Goal: Task Accomplishment & Management: Use online tool/utility

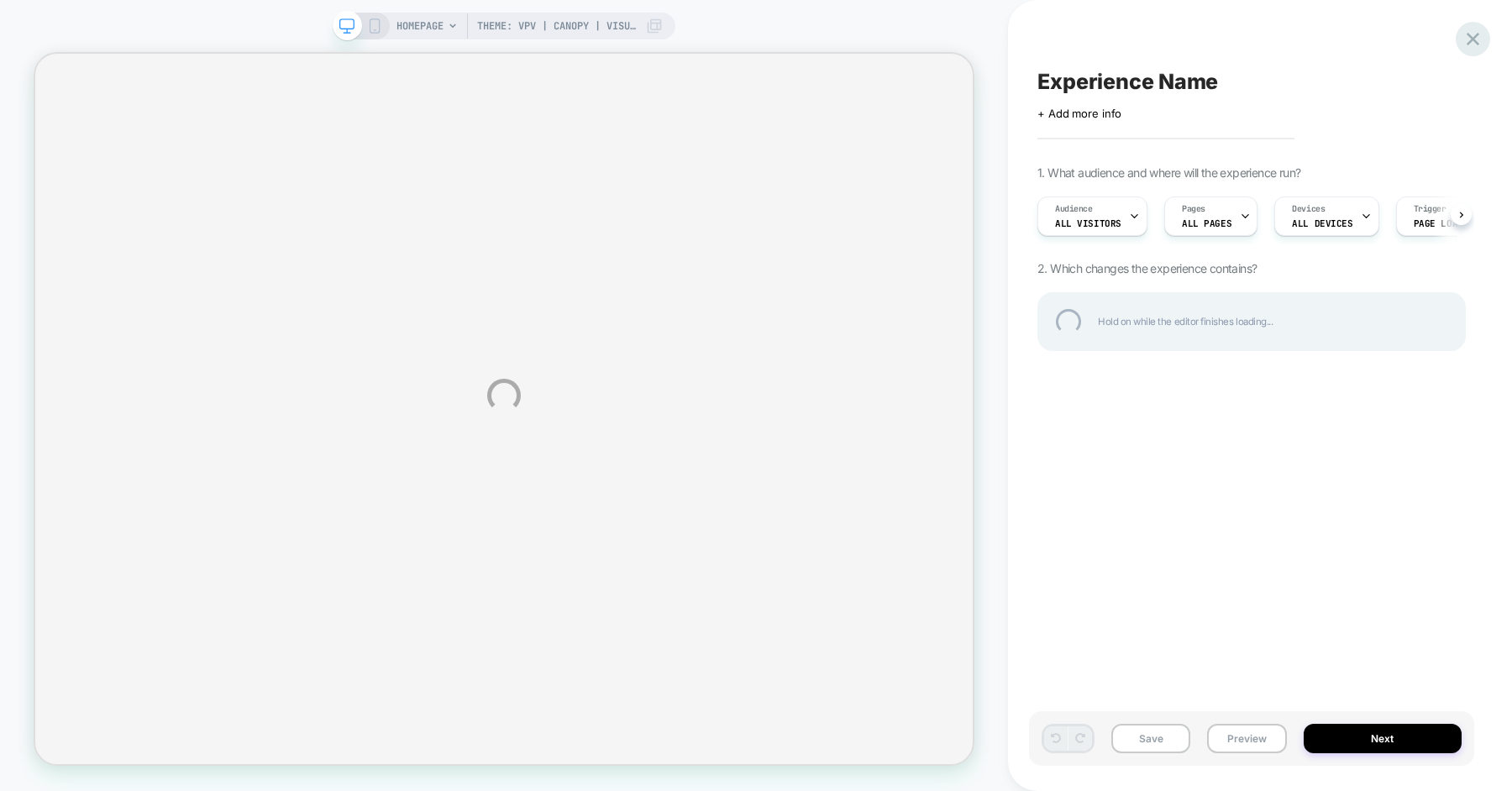
click at [1475, 38] on div at bounding box center [1473, 39] width 35 height 35
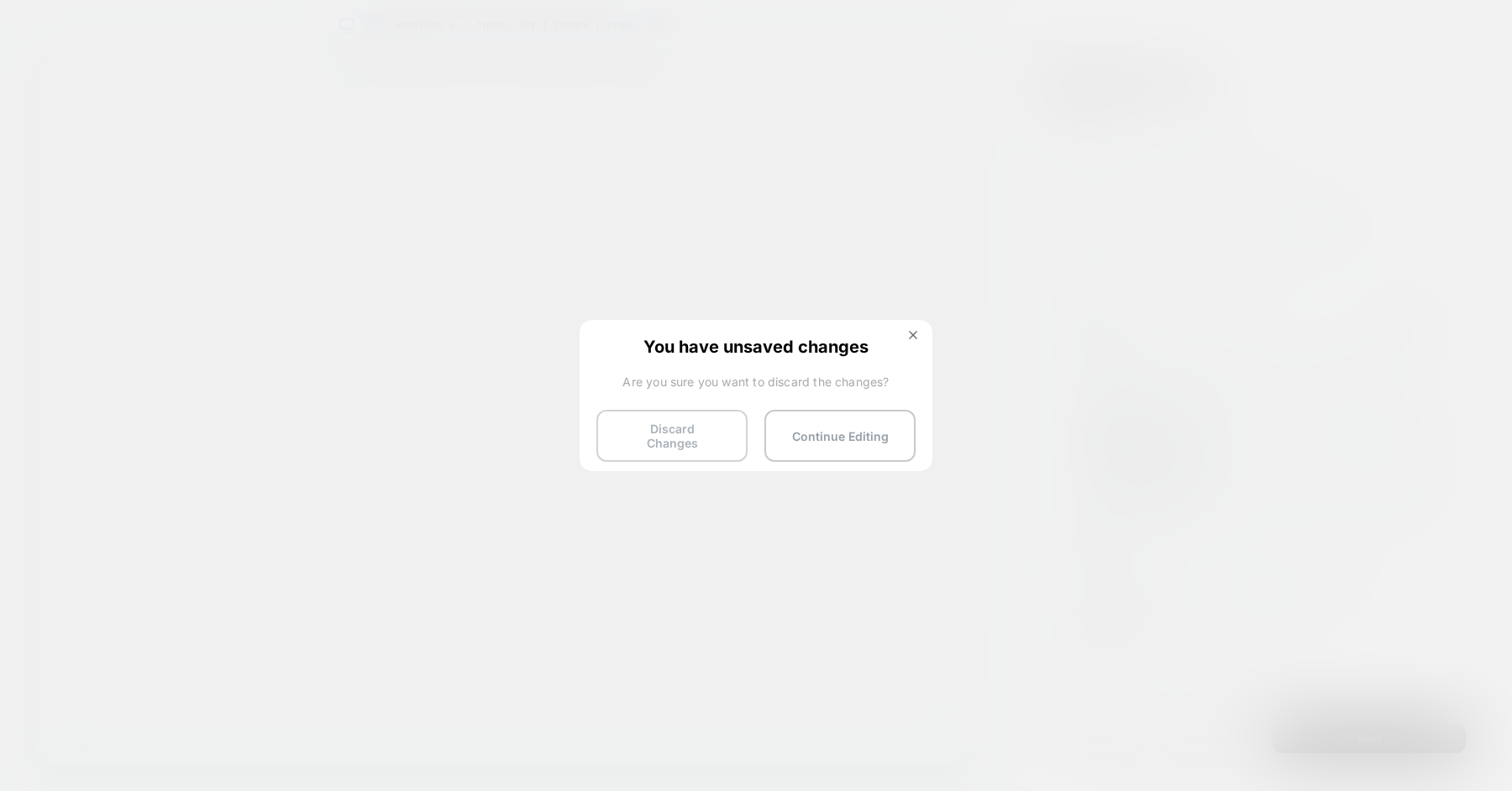
click at [694, 433] on button "Discard Changes" at bounding box center [672, 437] width 151 height 52
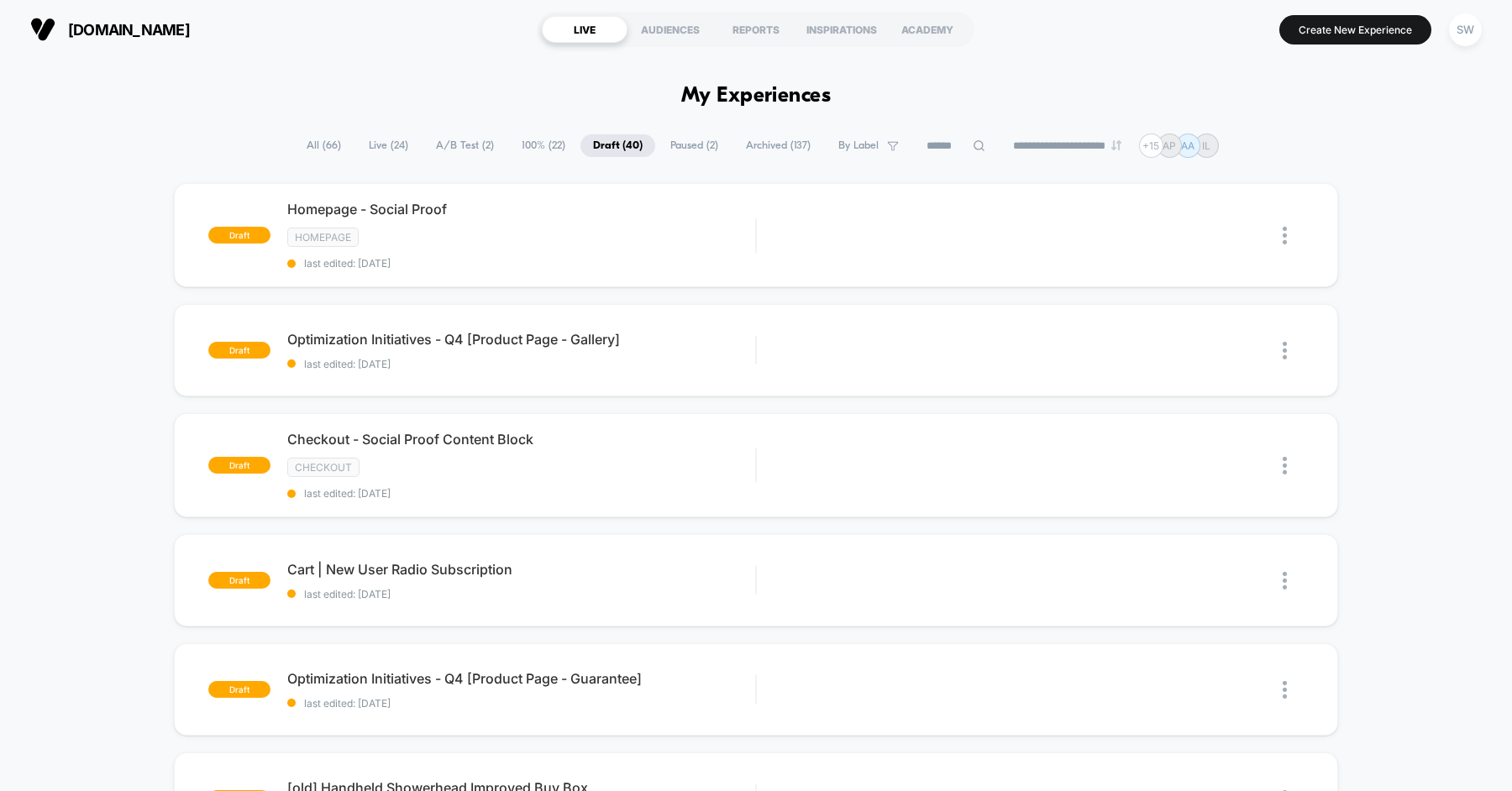
click at [377, 138] on span "Live ( 24 )" at bounding box center [388, 146] width 64 height 23
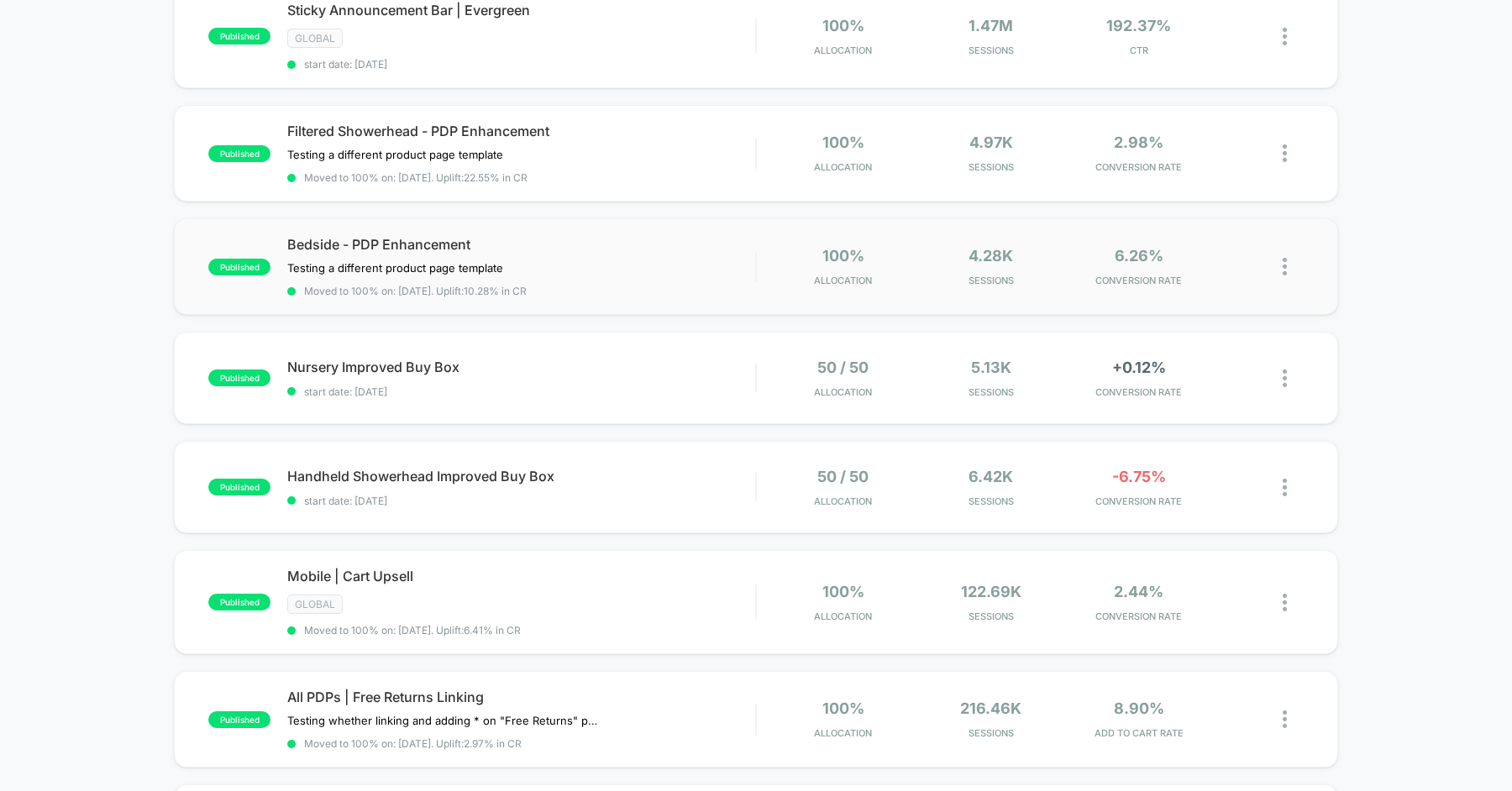
scroll to position [442, 0]
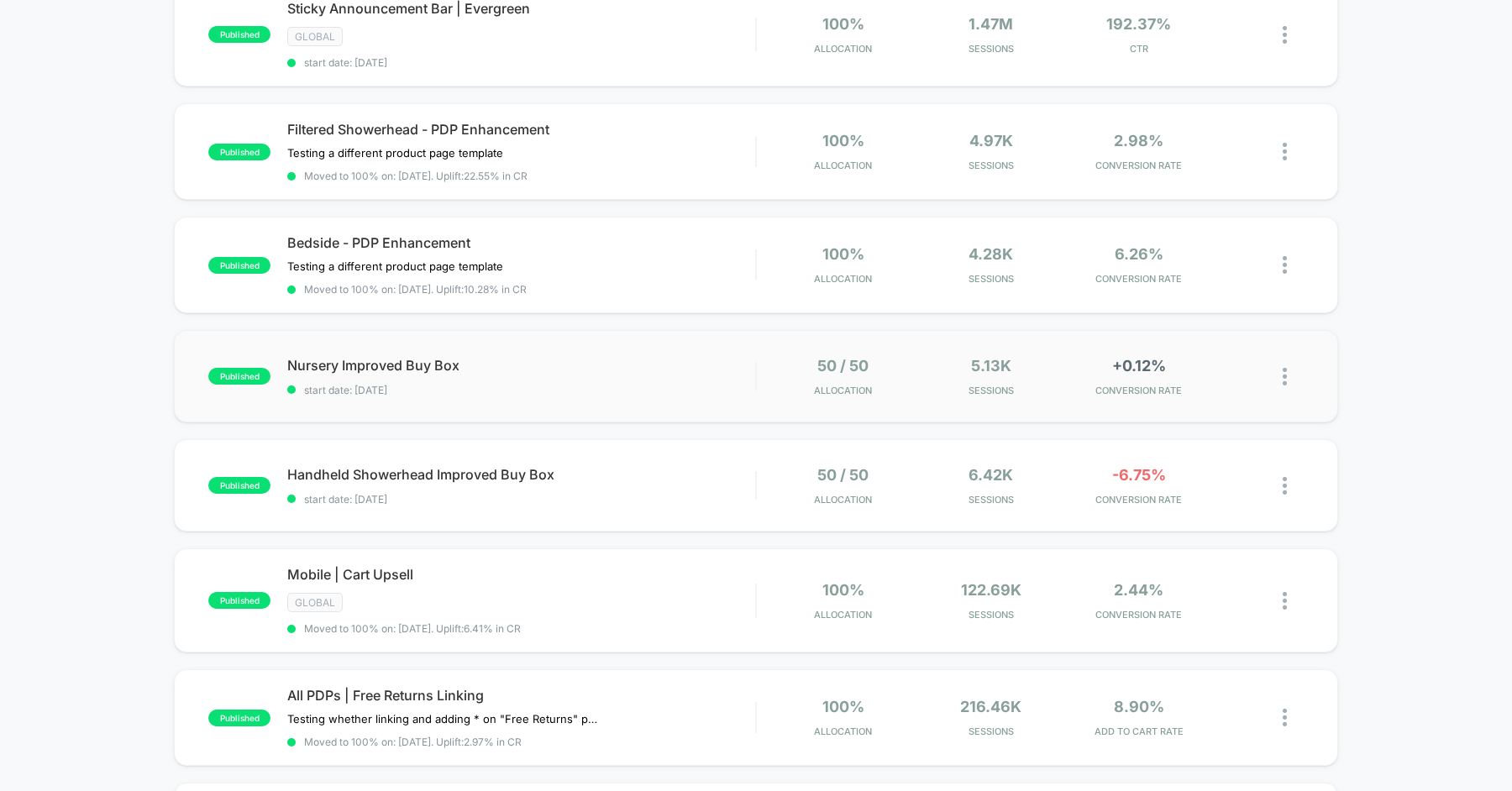
click at [529, 346] on div "published Nursery Improved Buy Box start date: 24/09/2025 50 / 50 Allocation 5.…" at bounding box center [756, 376] width 1164 height 92
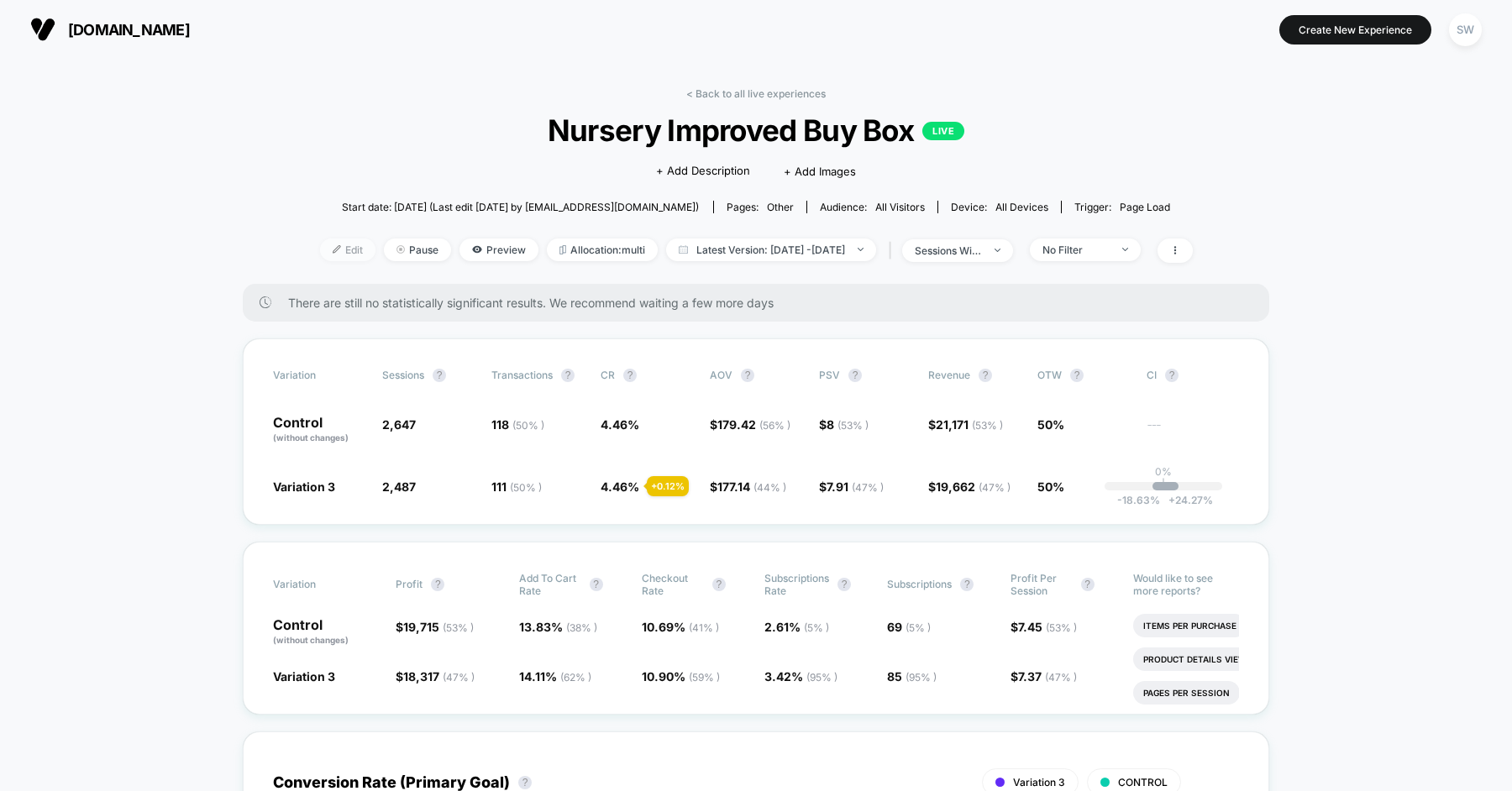
click at [321, 256] on span "Edit" at bounding box center [348, 250] width 56 height 23
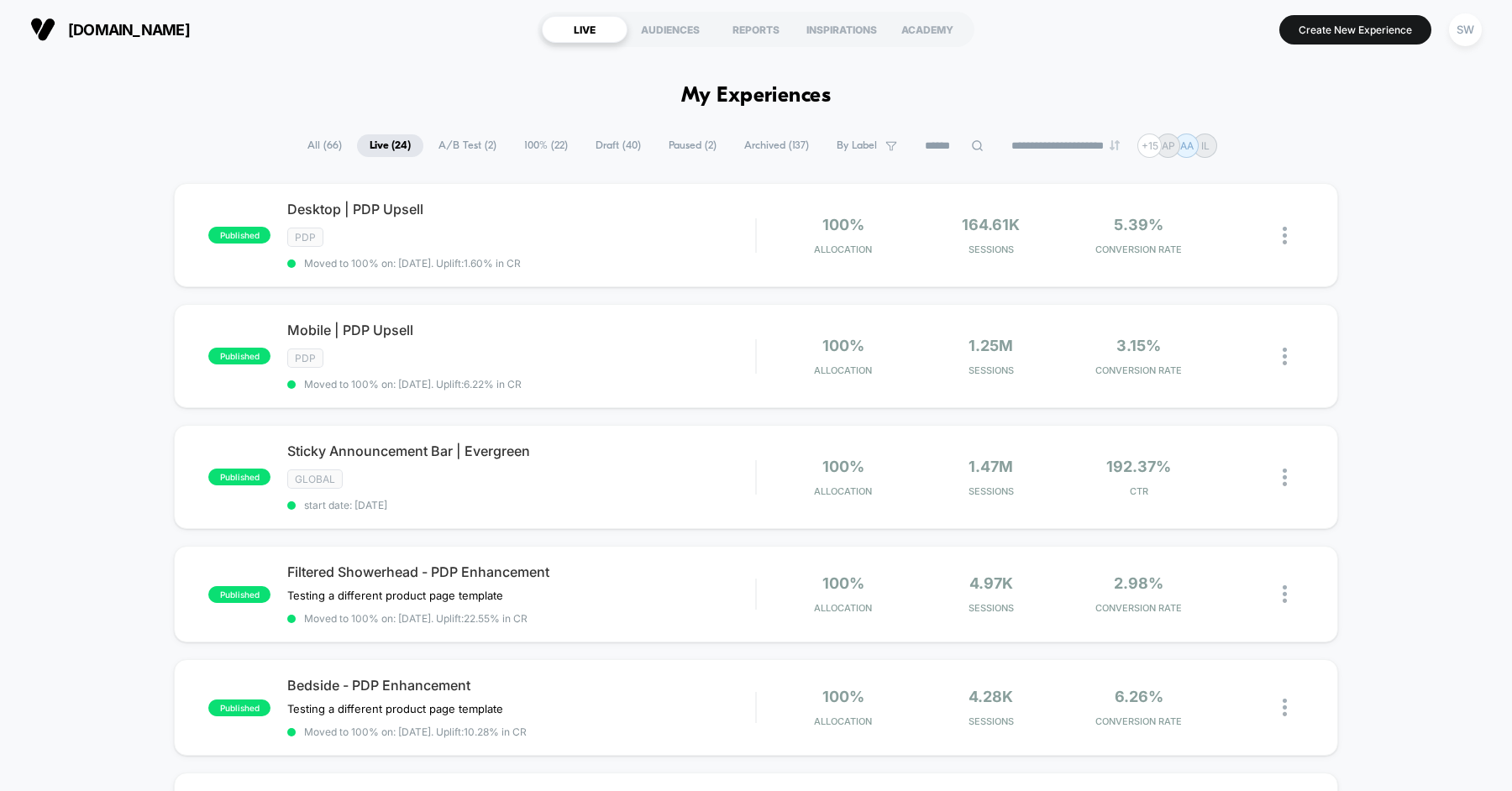
click at [972, 143] on icon at bounding box center [977, 146] width 11 height 11
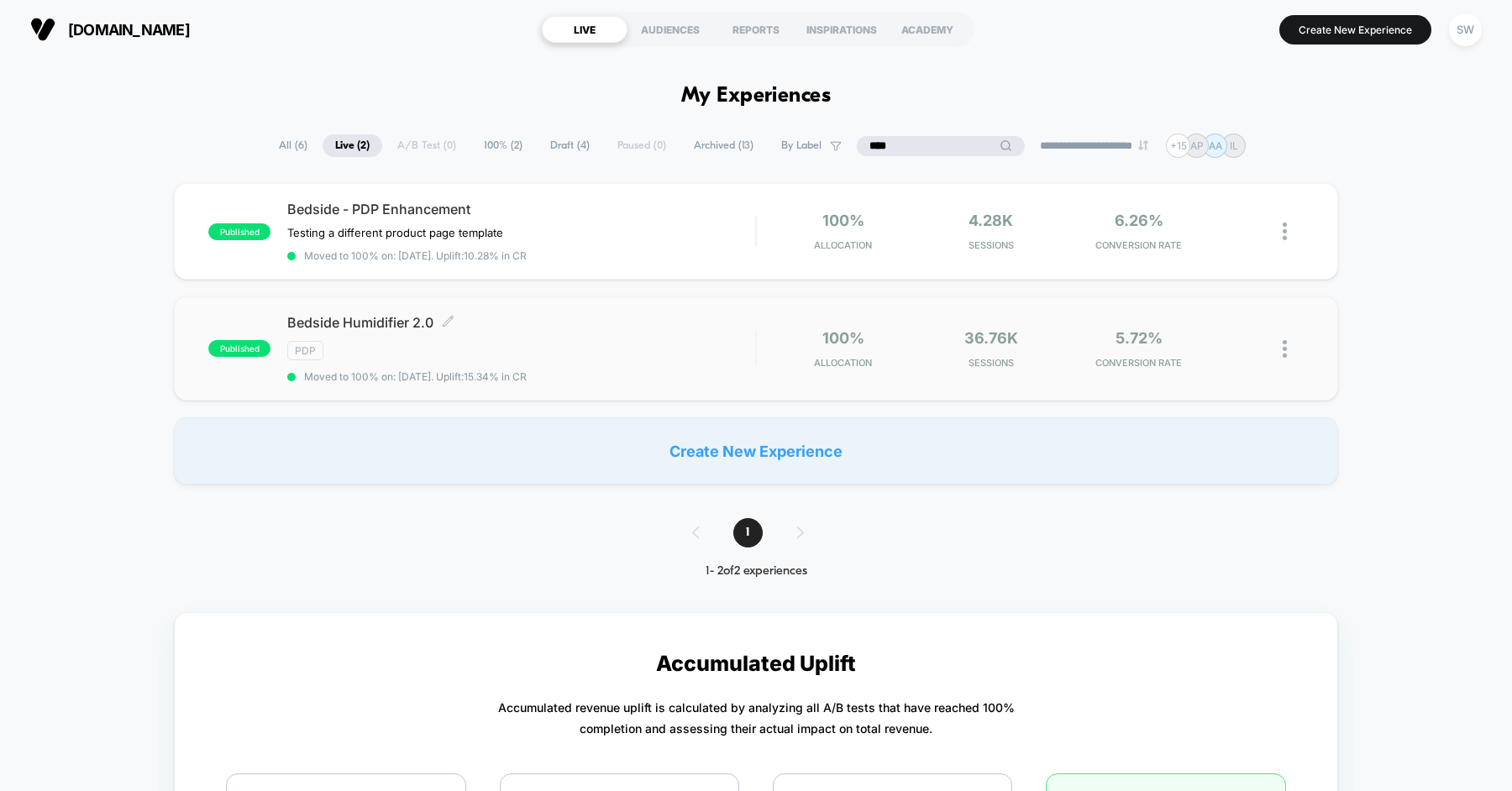
type input "****"
click at [603, 341] on div "PDP" at bounding box center [521, 350] width 468 height 19
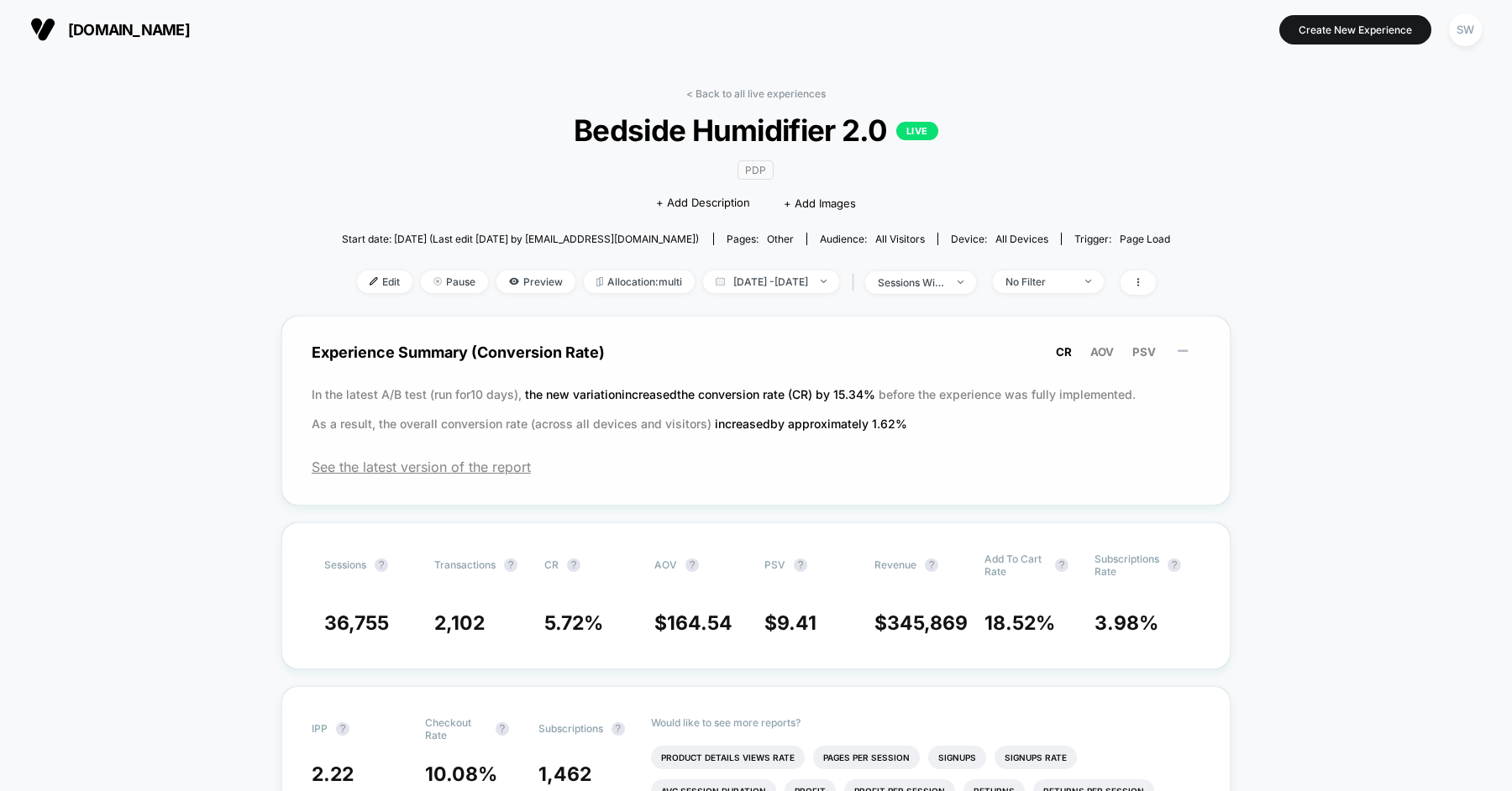
click at [497, 279] on span "Preview" at bounding box center [536, 282] width 79 height 23
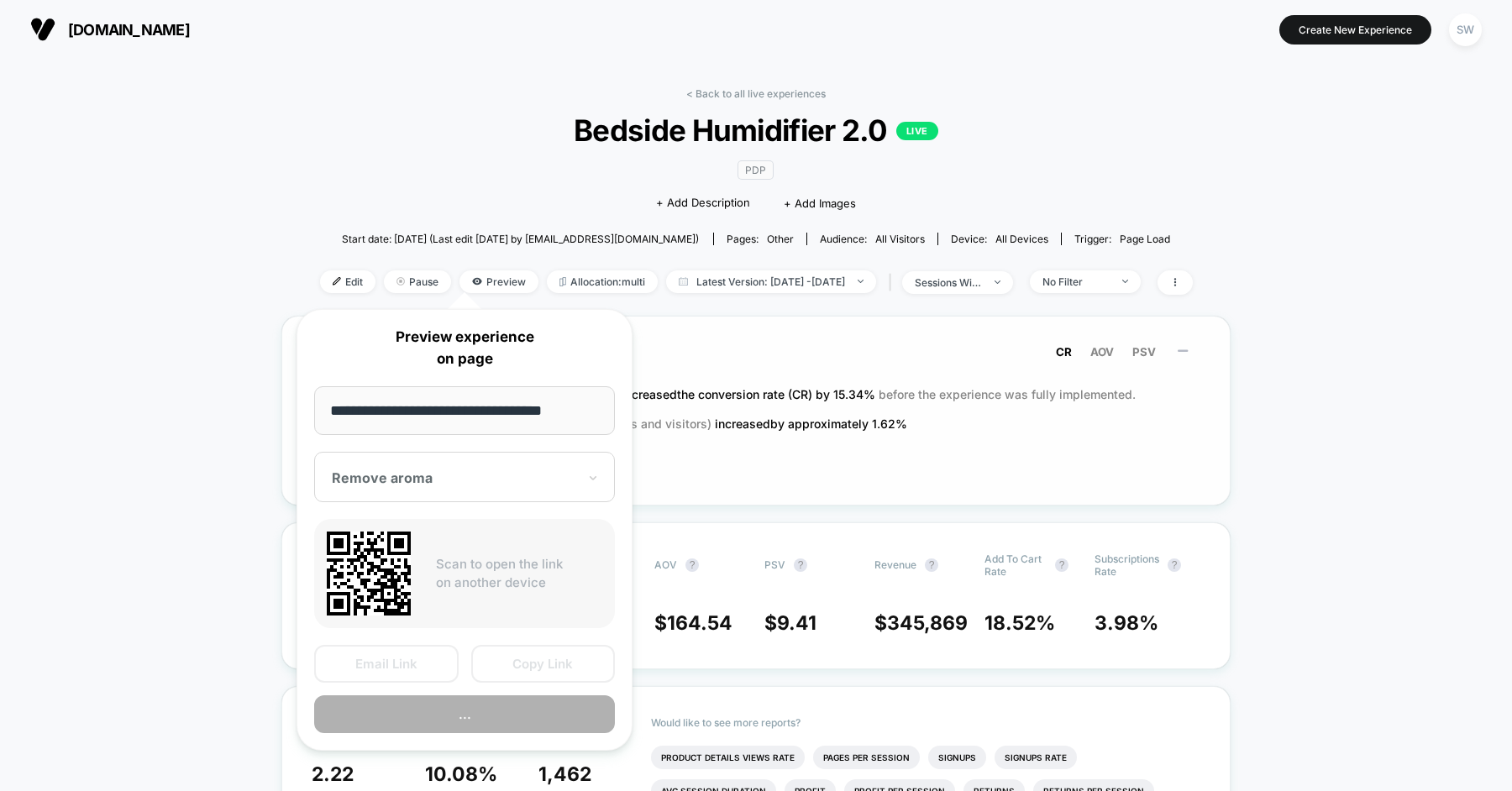
click at [498, 470] on div at bounding box center [454, 478] width 245 height 17
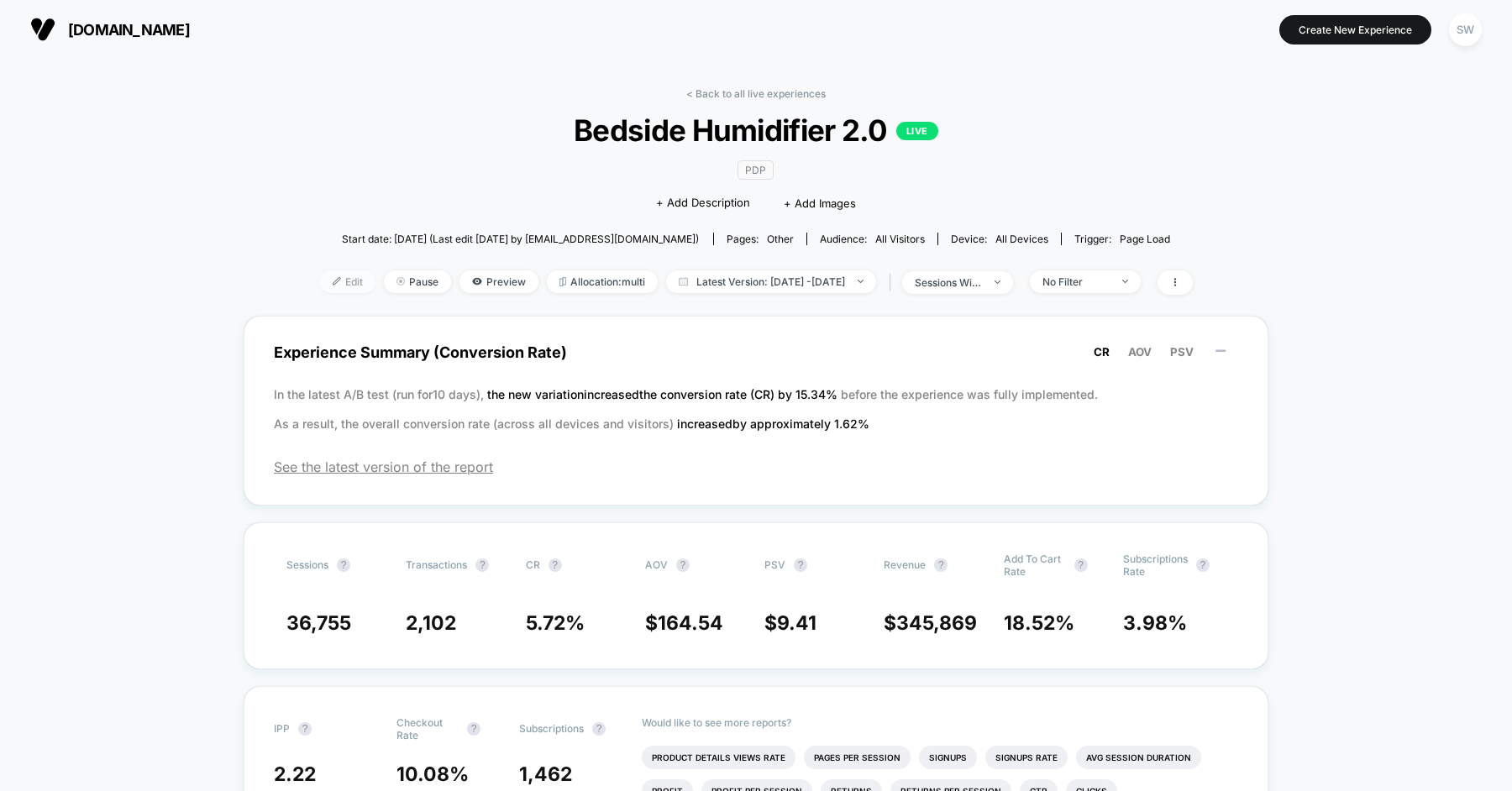
click at [320, 283] on span "Edit" at bounding box center [348, 282] width 56 height 23
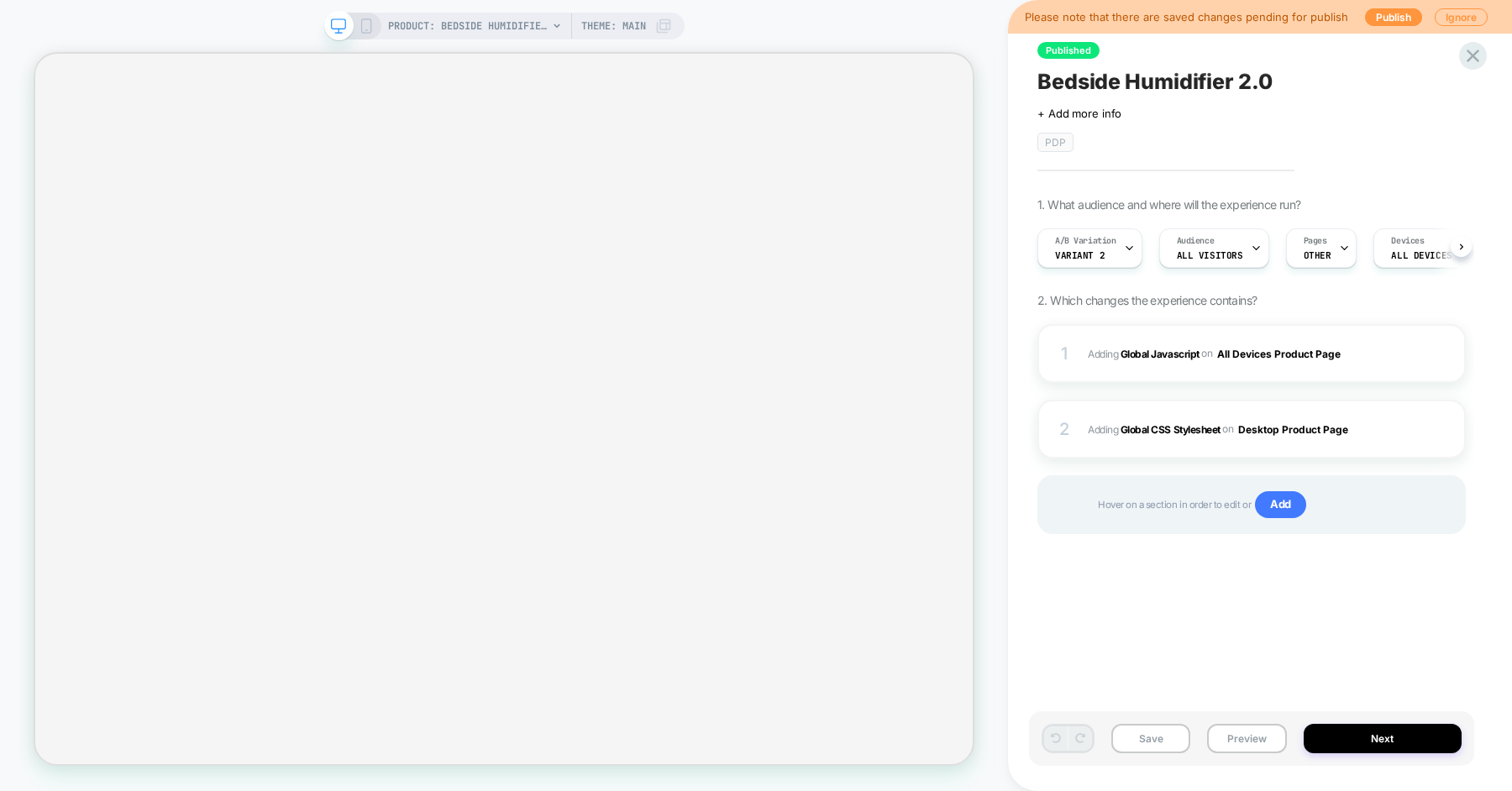
click at [1231, 740] on button "Preview" at bounding box center [1246, 739] width 79 height 30
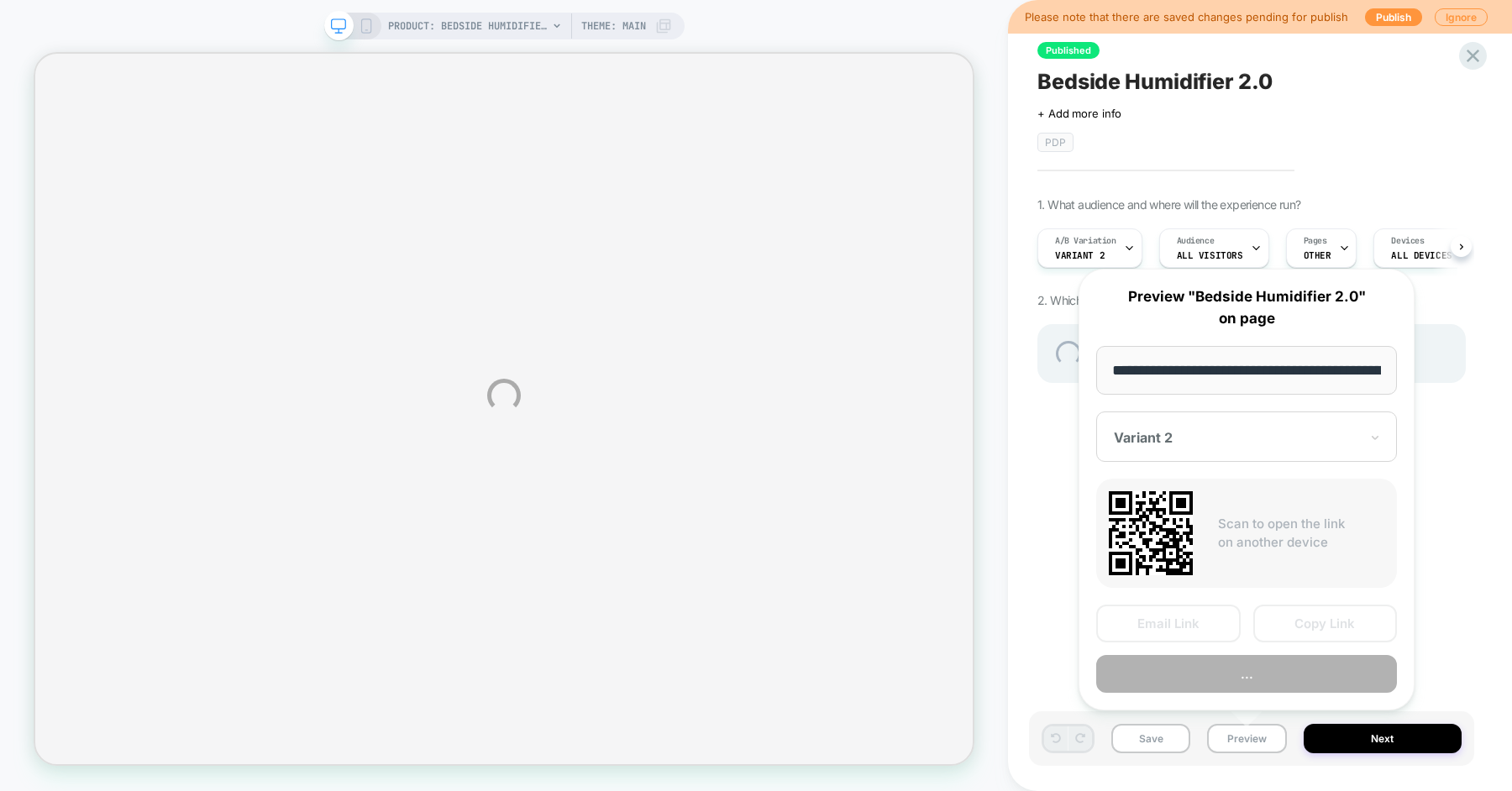
scroll to position [0, 1]
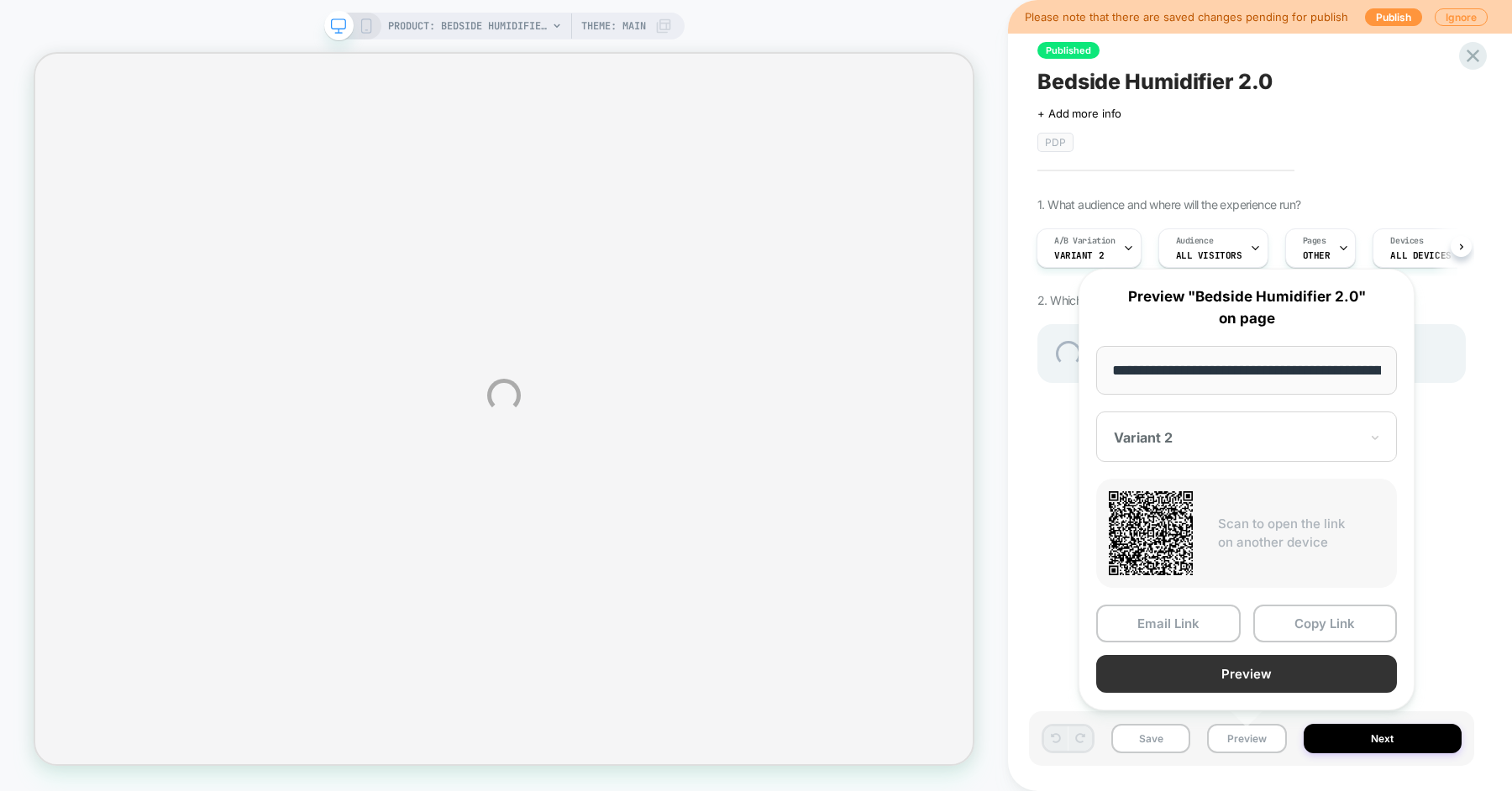
click at [1250, 667] on button "Preview" at bounding box center [1246, 673] width 300 height 38
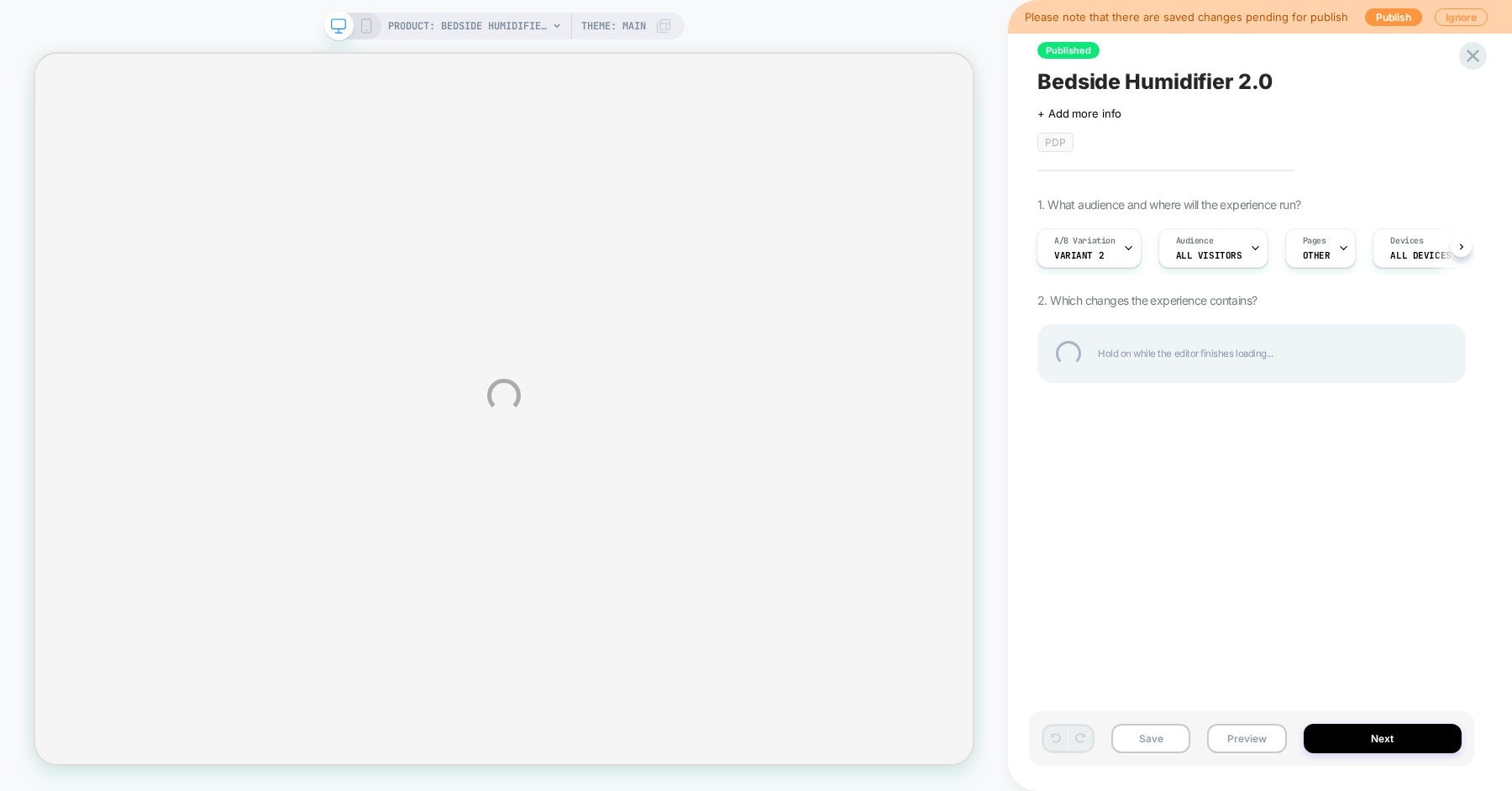
click at [1048, 428] on div "PRODUCT: Bedside Humidifier 2.0 [canopy] PRODUCT: Bedside Humidifier 2.0 [canop…" at bounding box center [756, 395] width 1512 height 791
click at [1242, 739] on div "PRODUCT: Bedside Humidifier 2.0 [canopy] PRODUCT: Bedside Humidifier 2.0 [canop…" at bounding box center [756, 395] width 1512 height 791
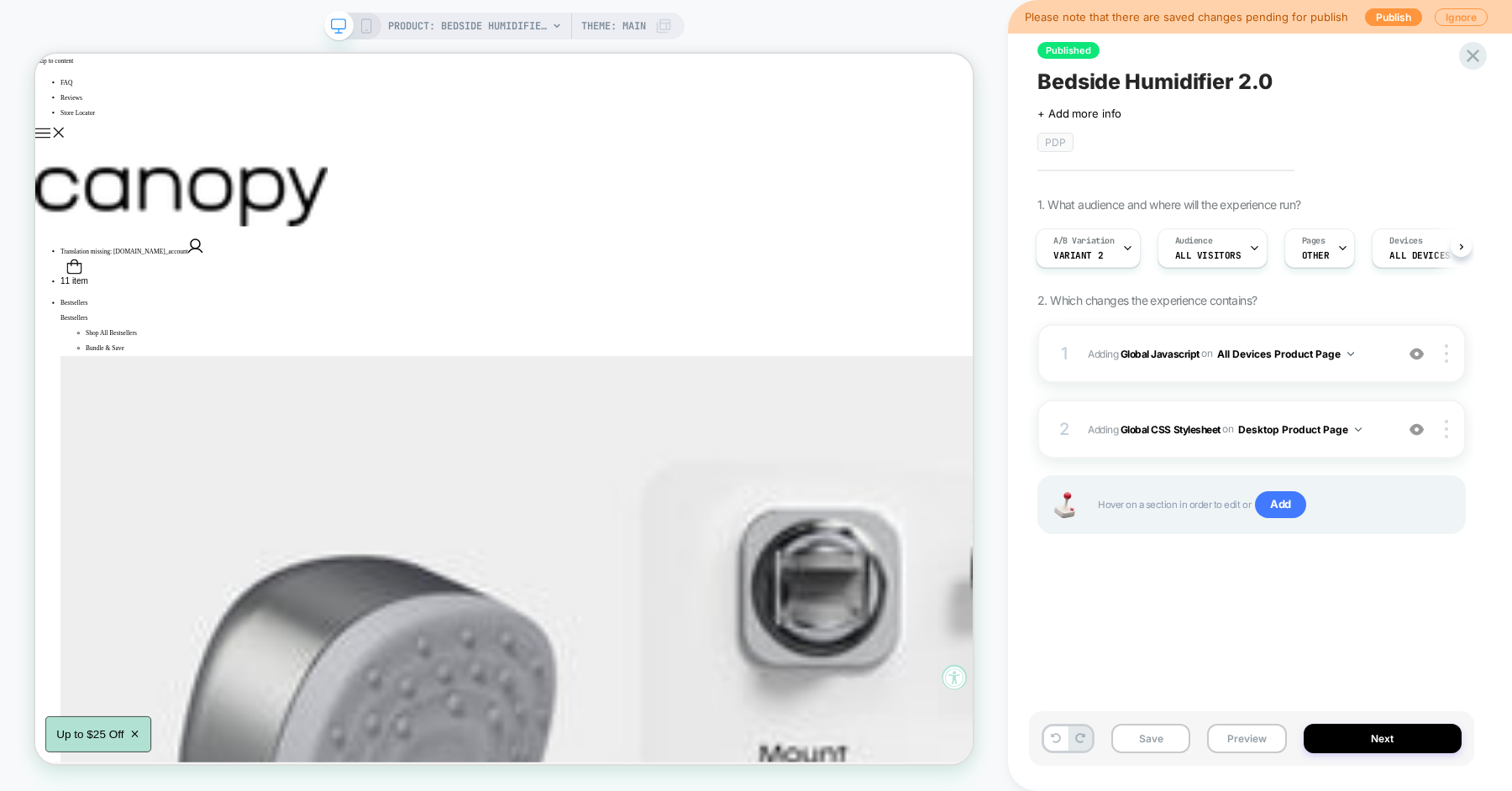
scroll to position [0, 0]
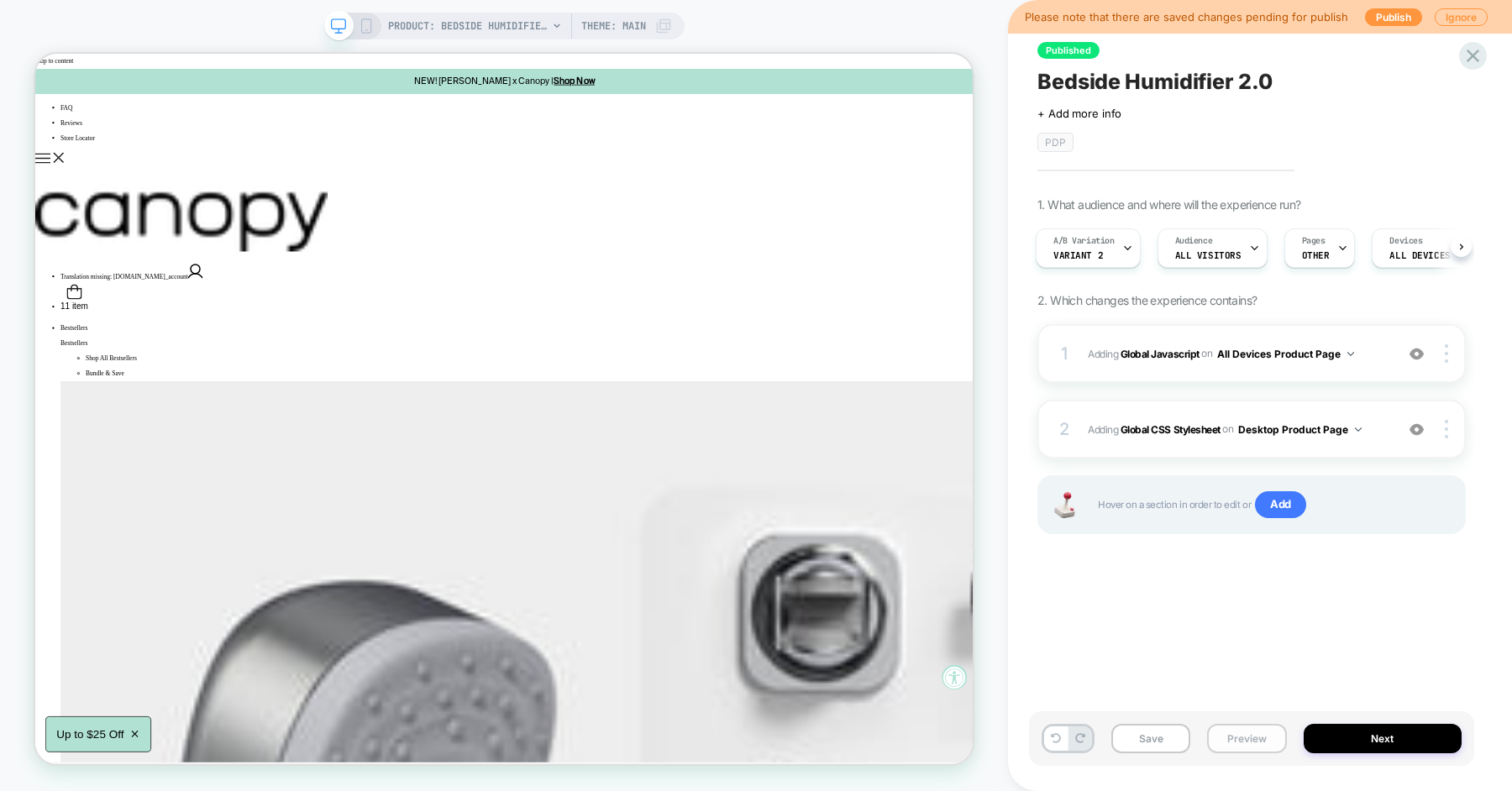
click at [1240, 740] on button "Preview" at bounding box center [1246, 739] width 79 height 30
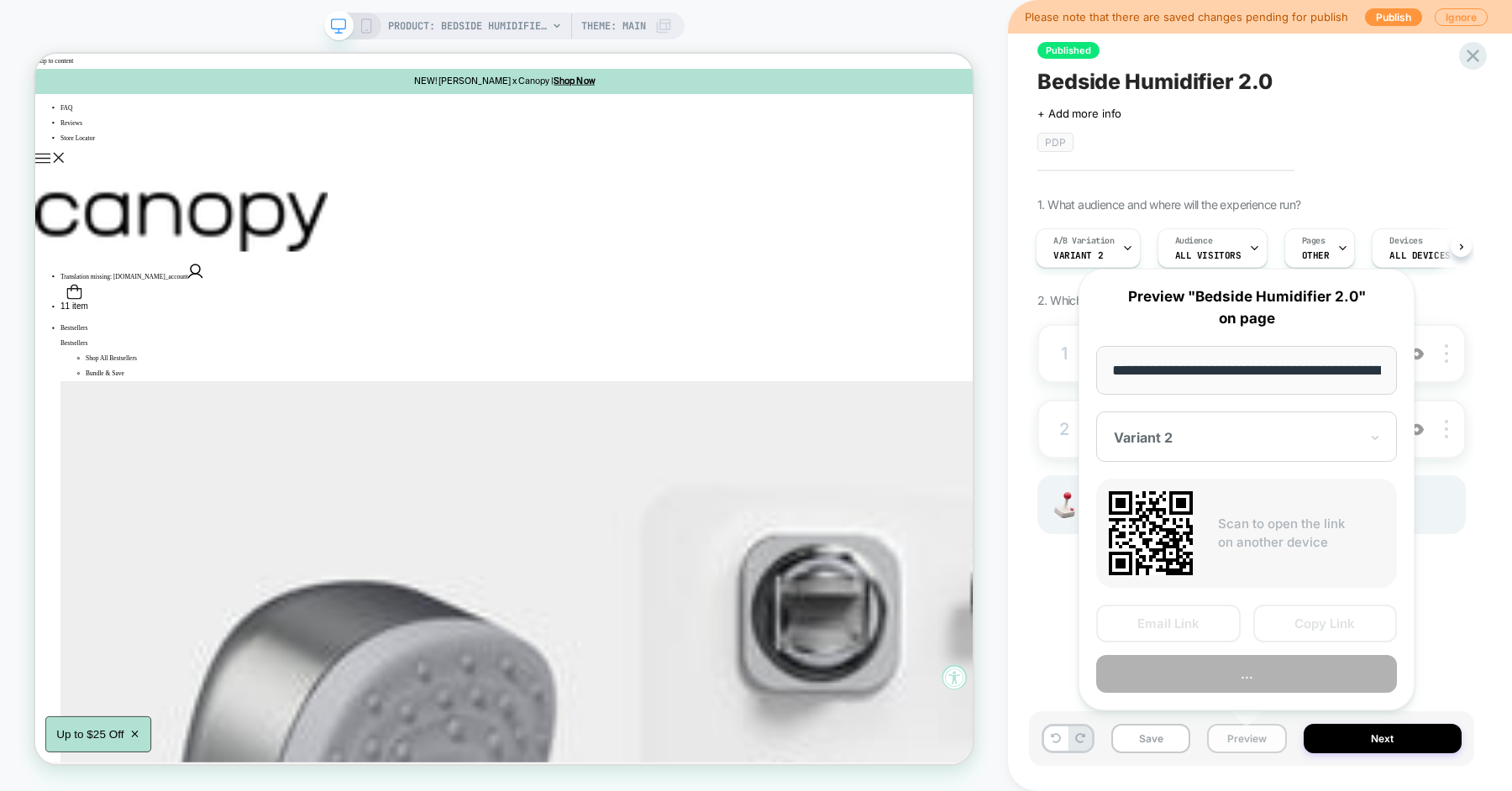
scroll to position [0, 119]
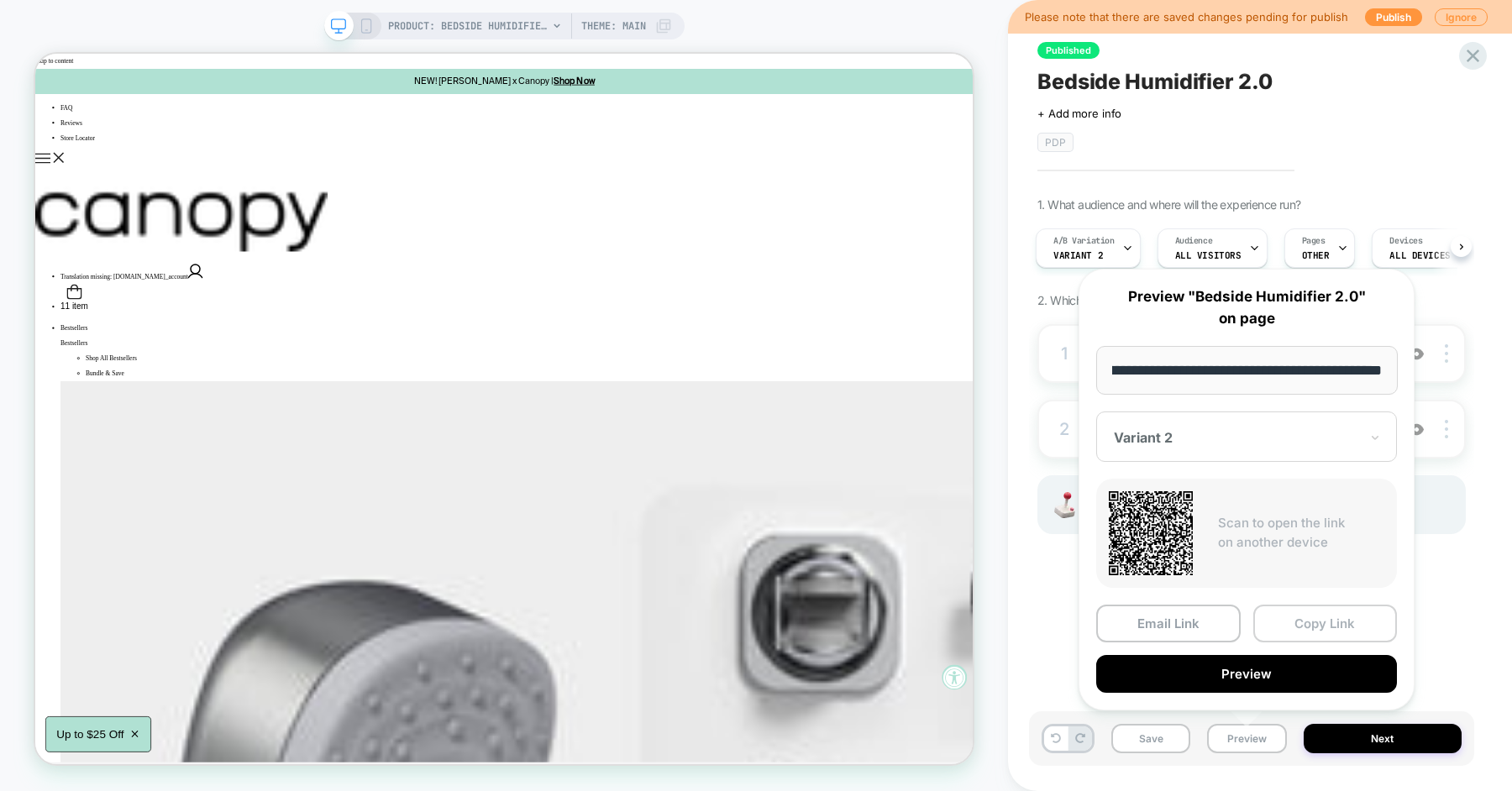
click at [1284, 616] on button "Copy Link" at bounding box center [1325, 623] width 145 height 38
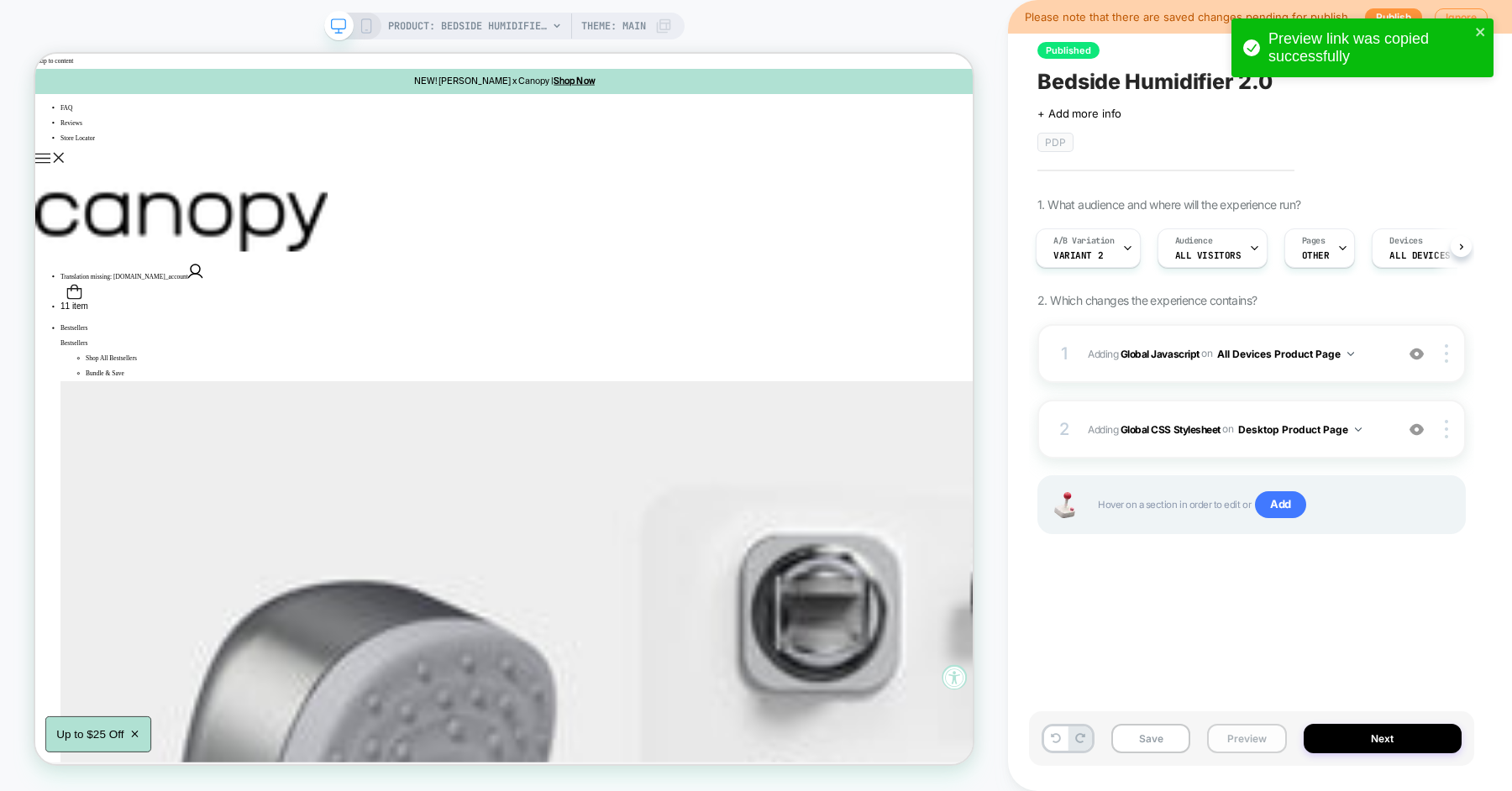
click at [1246, 730] on button "Preview" at bounding box center [1246, 739] width 79 height 30
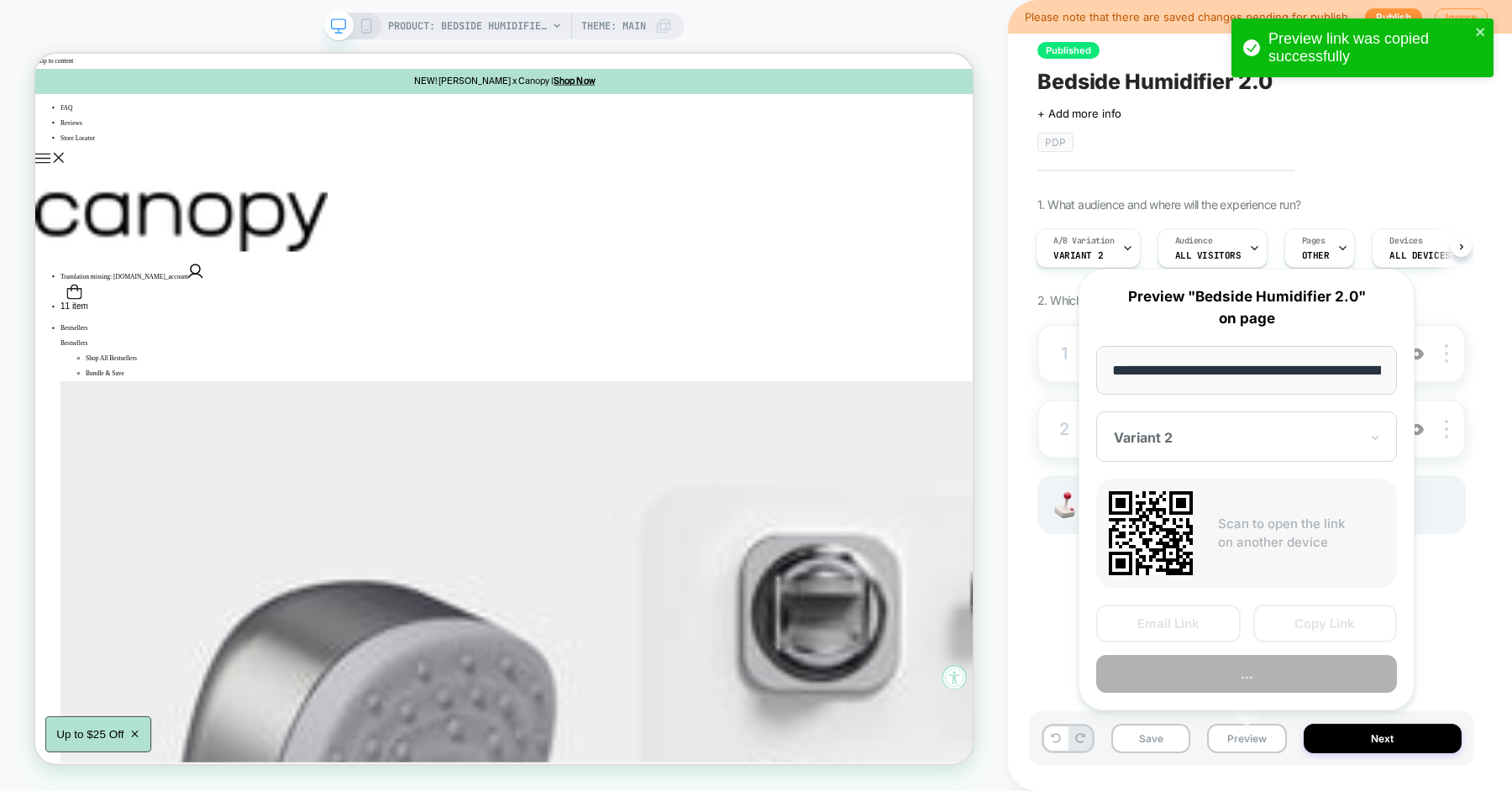
type input "**********"
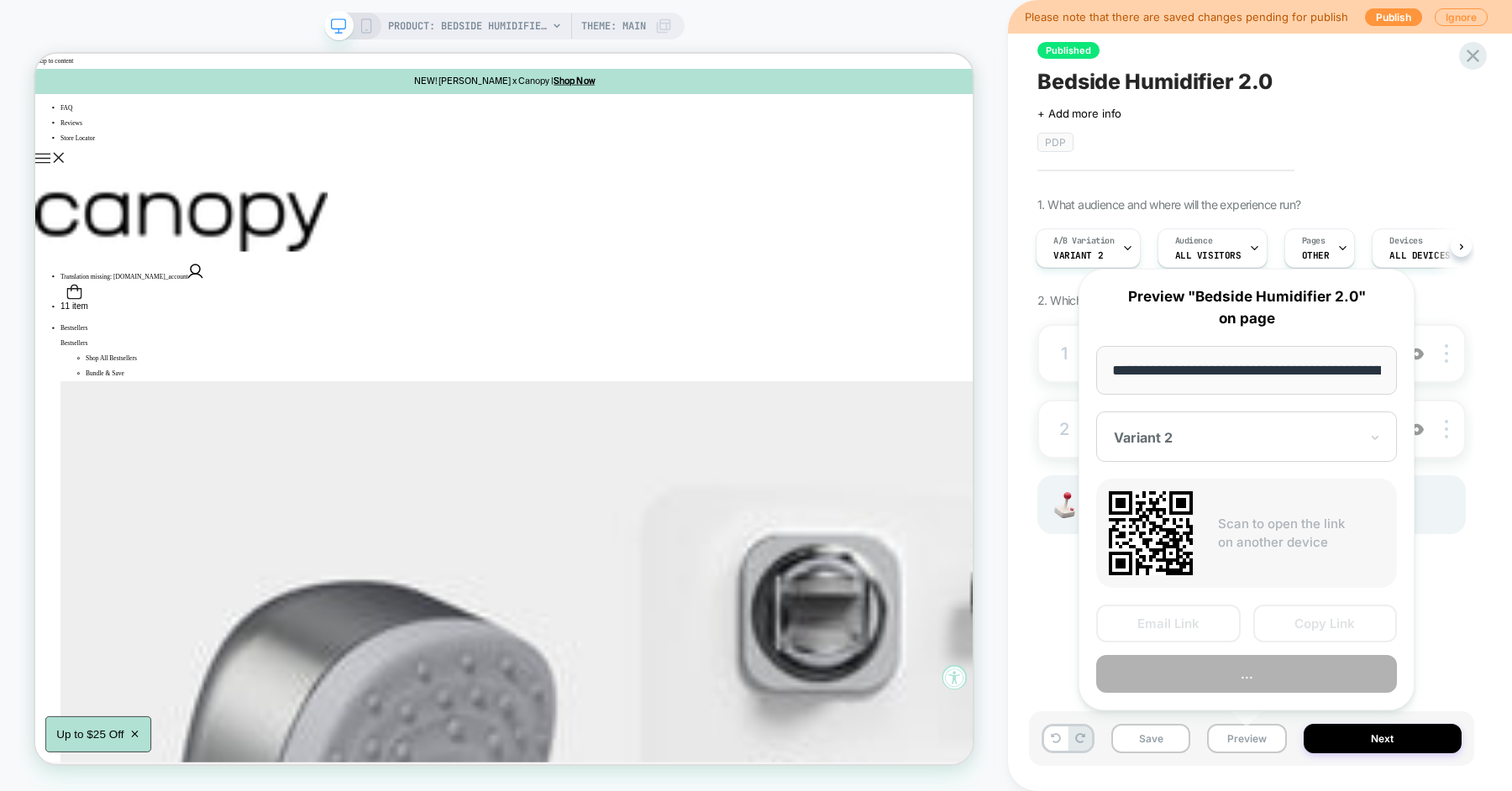
scroll to position [0, 2453]
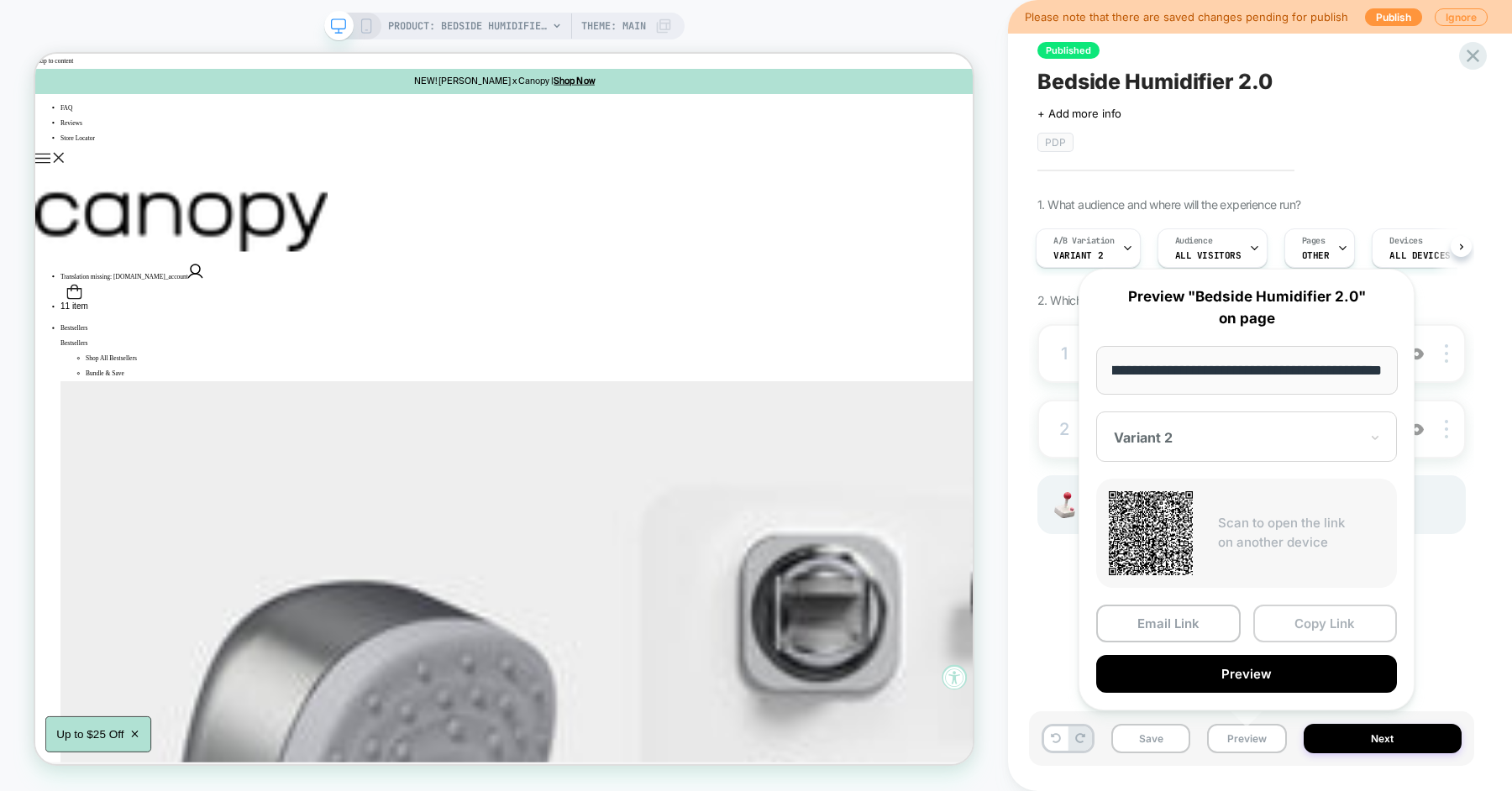
click at [1288, 626] on button "Copy Link" at bounding box center [1325, 623] width 145 height 38
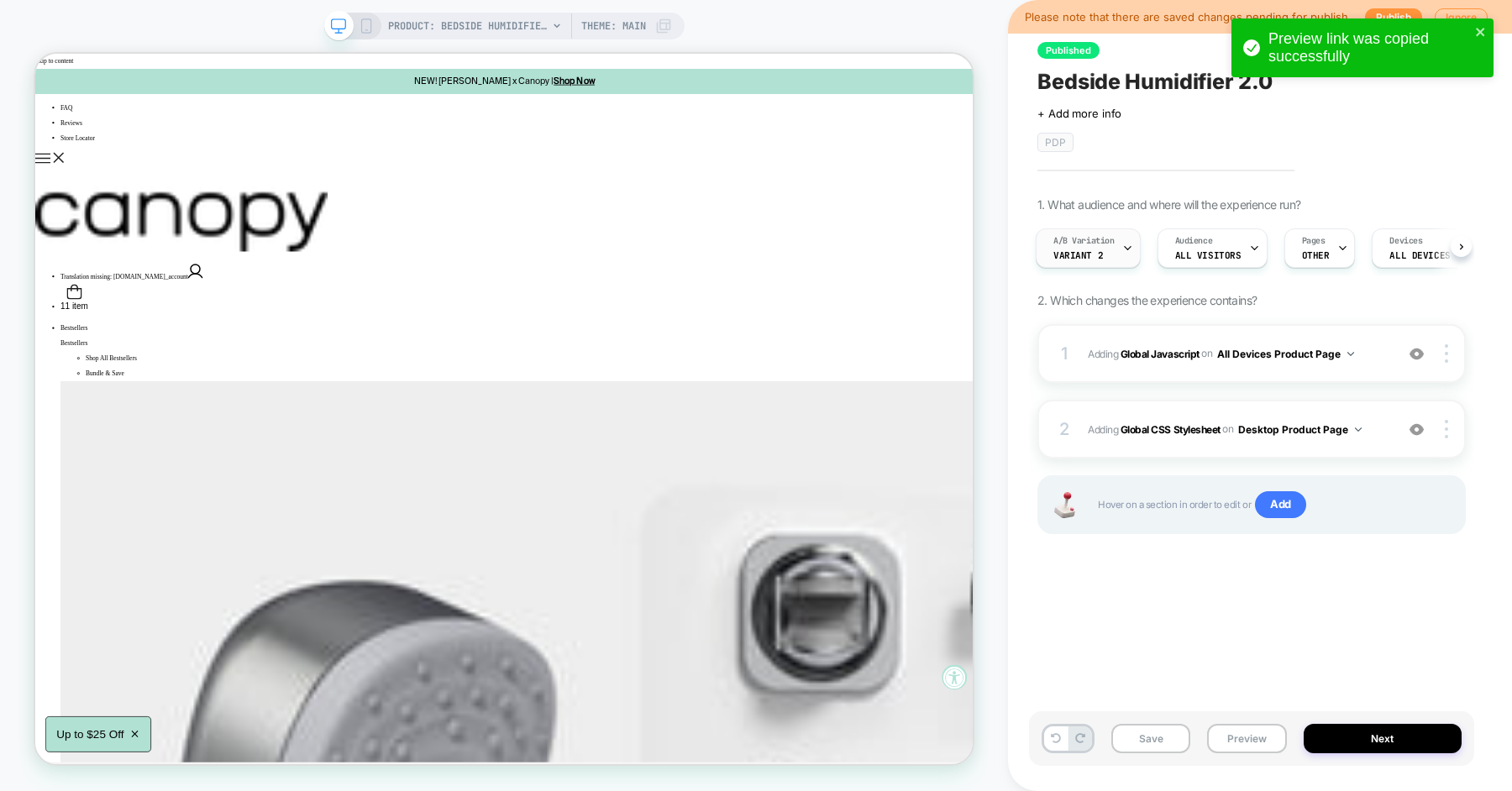
click at [1104, 248] on div "A/B Variation Variant 2" at bounding box center [1084, 248] width 95 height 38
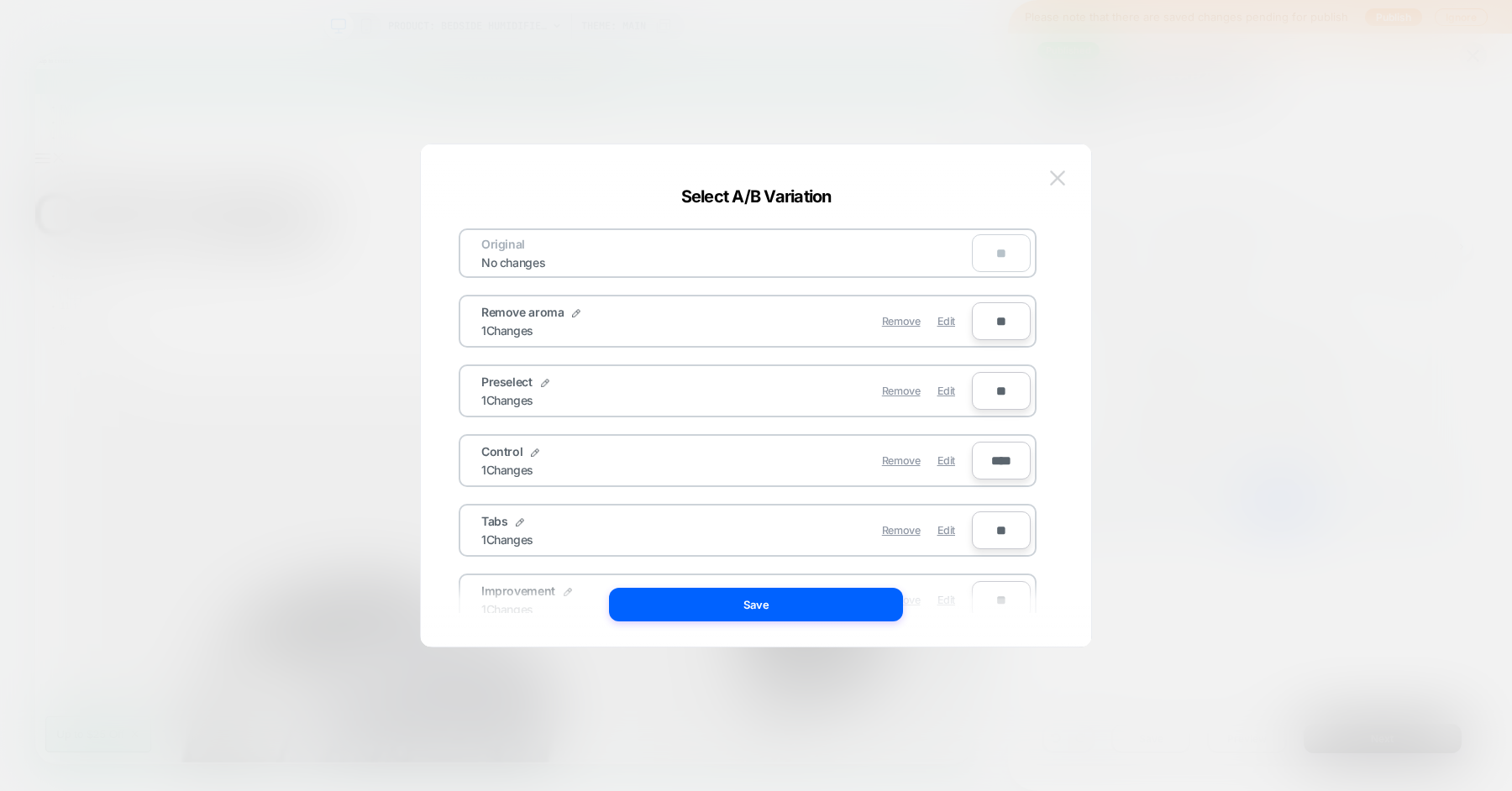
click at [1057, 177] on img at bounding box center [1058, 178] width 15 height 14
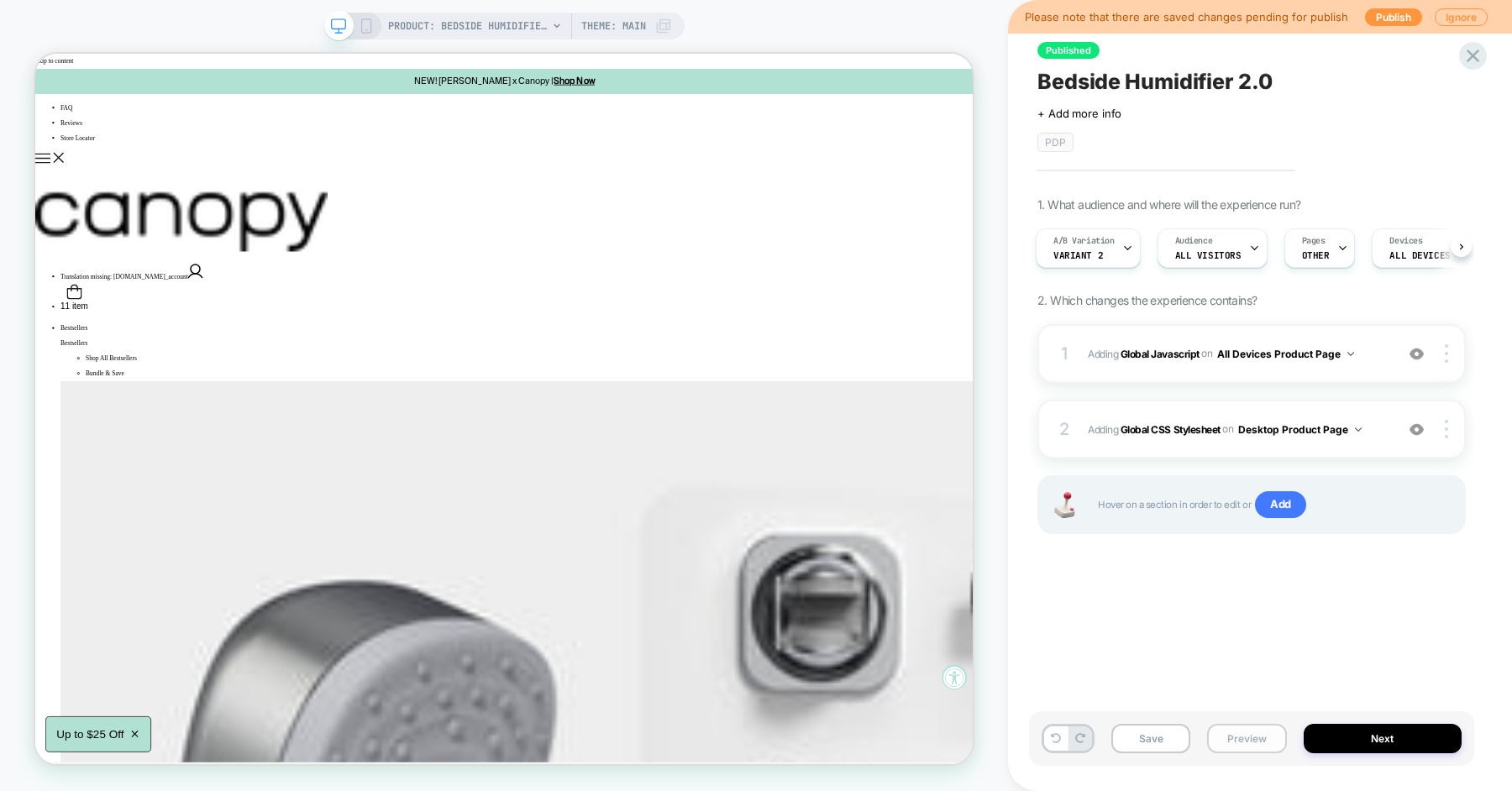
click at [1231, 739] on button "Preview" at bounding box center [1246, 739] width 79 height 30
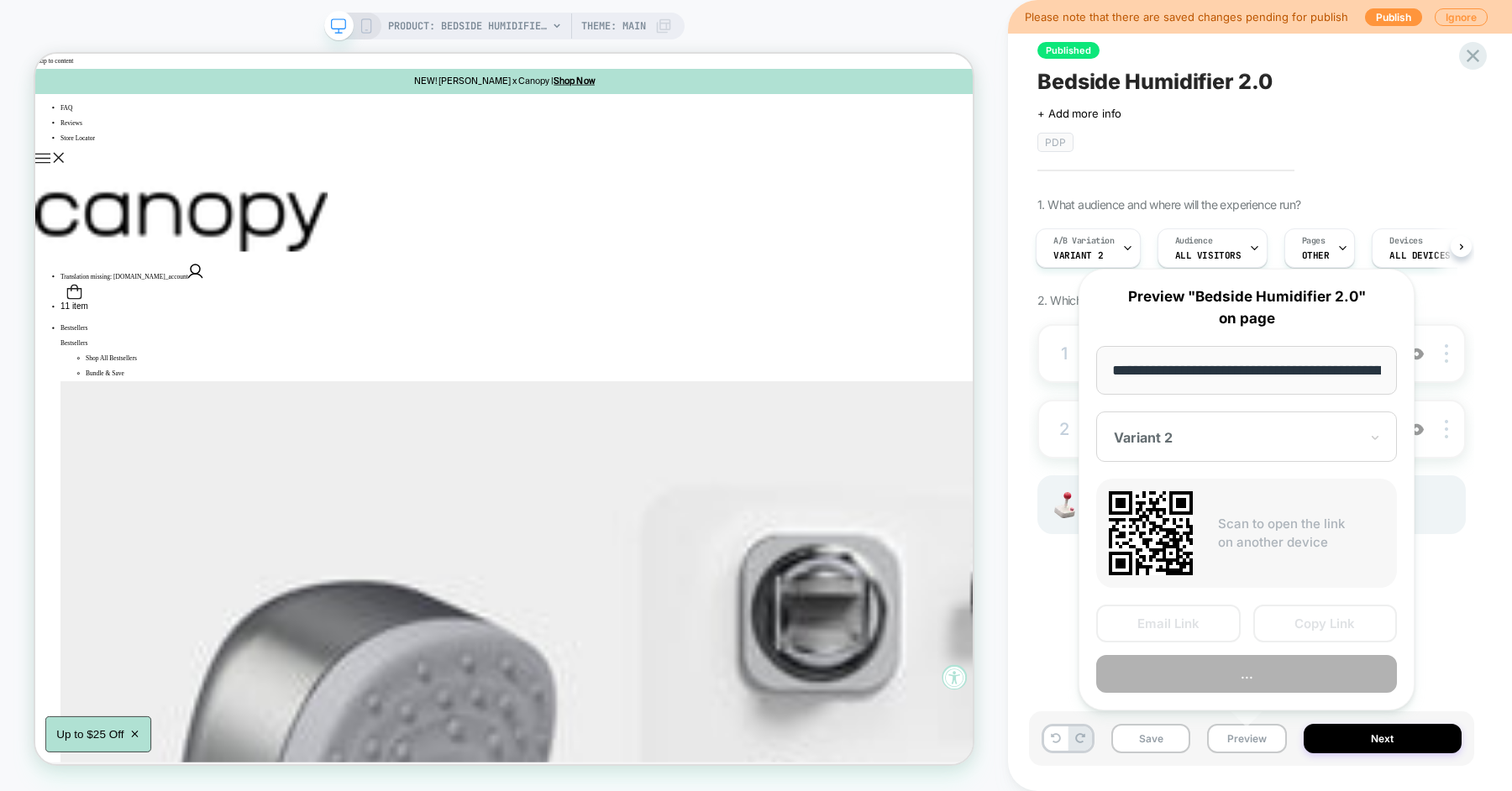
scroll to position [0, 119]
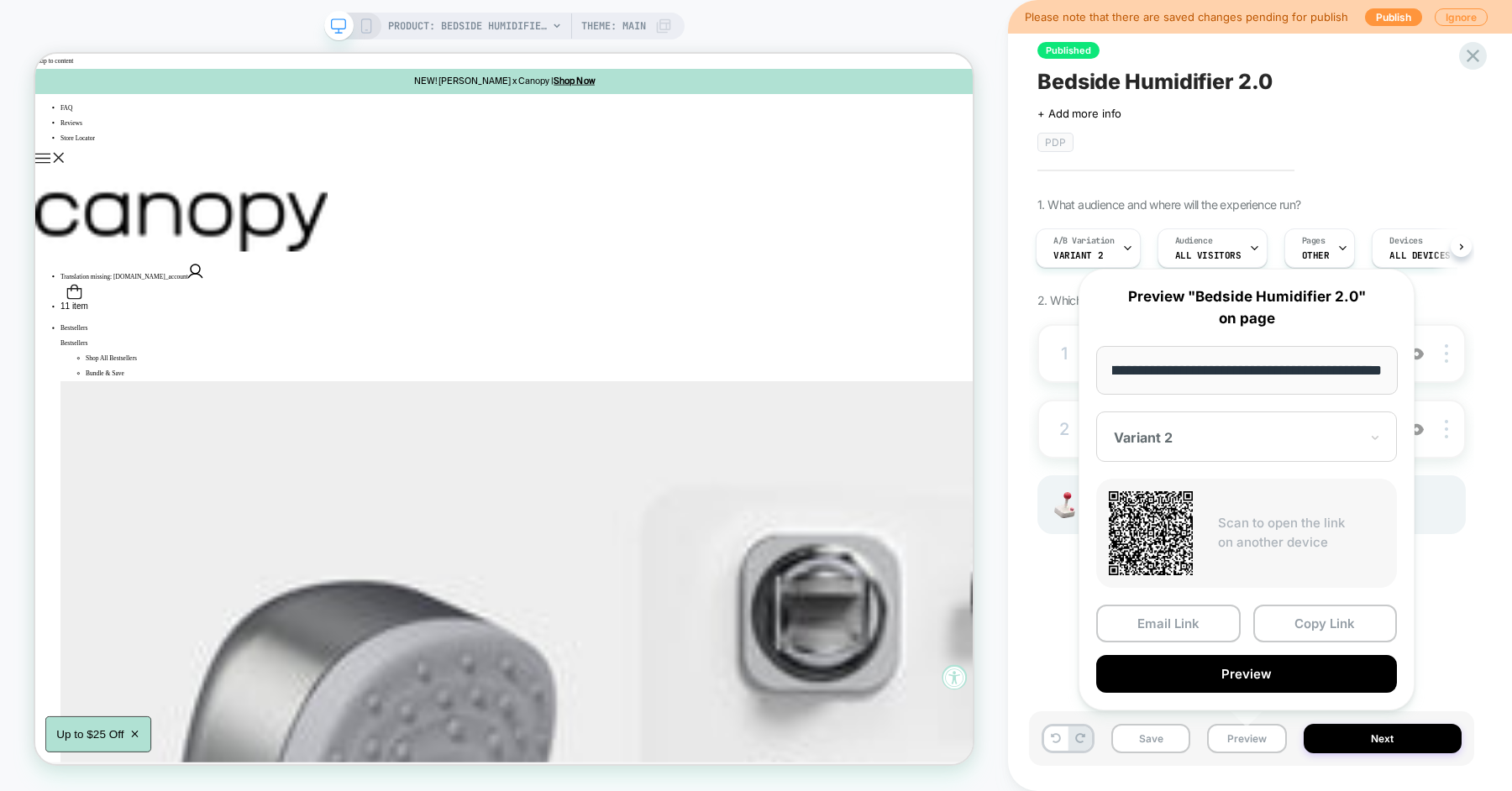
click at [1276, 409] on div "**********" at bounding box center [1246, 490] width 336 height 442
click at [1233, 431] on div at bounding box center [1237, 437] width 245 height 17
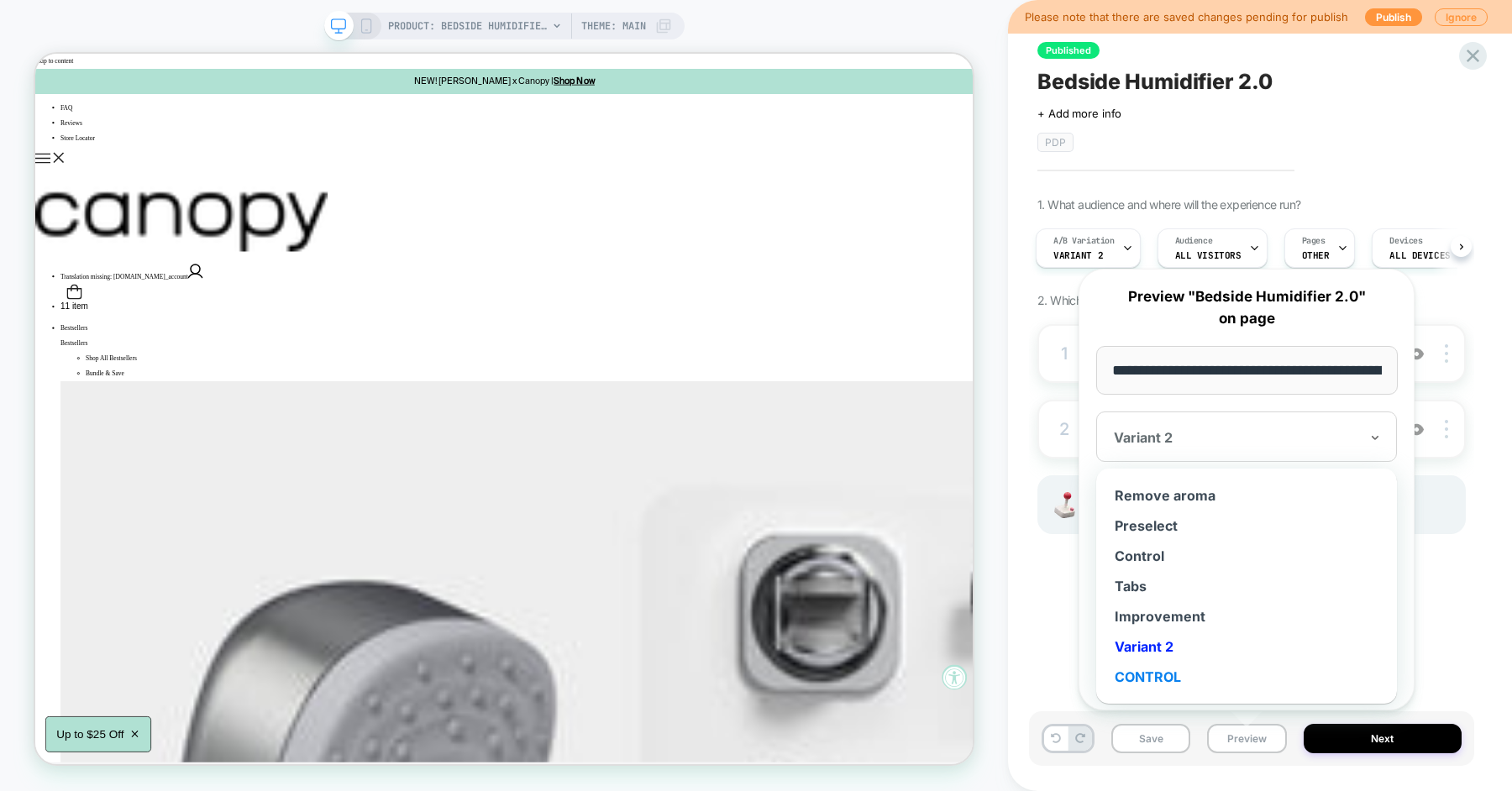
click at [1161, 676] on div "CONTROL" at bounding box center [1247, 677] width 284 height 30
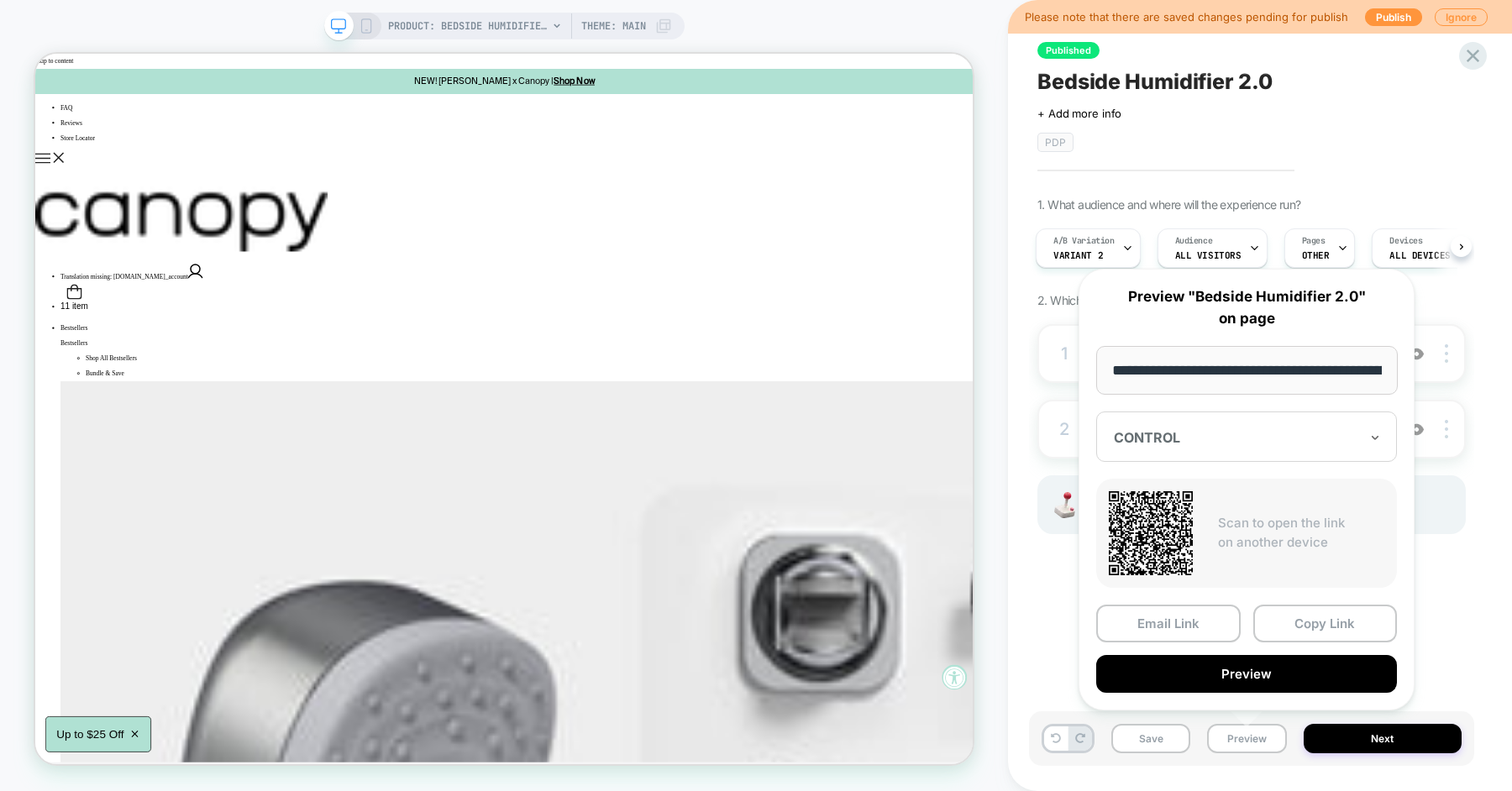
click at [1326, 353] on input "**********" at bounding box center [1247, 371] width 301 height 49
paste input "**********"
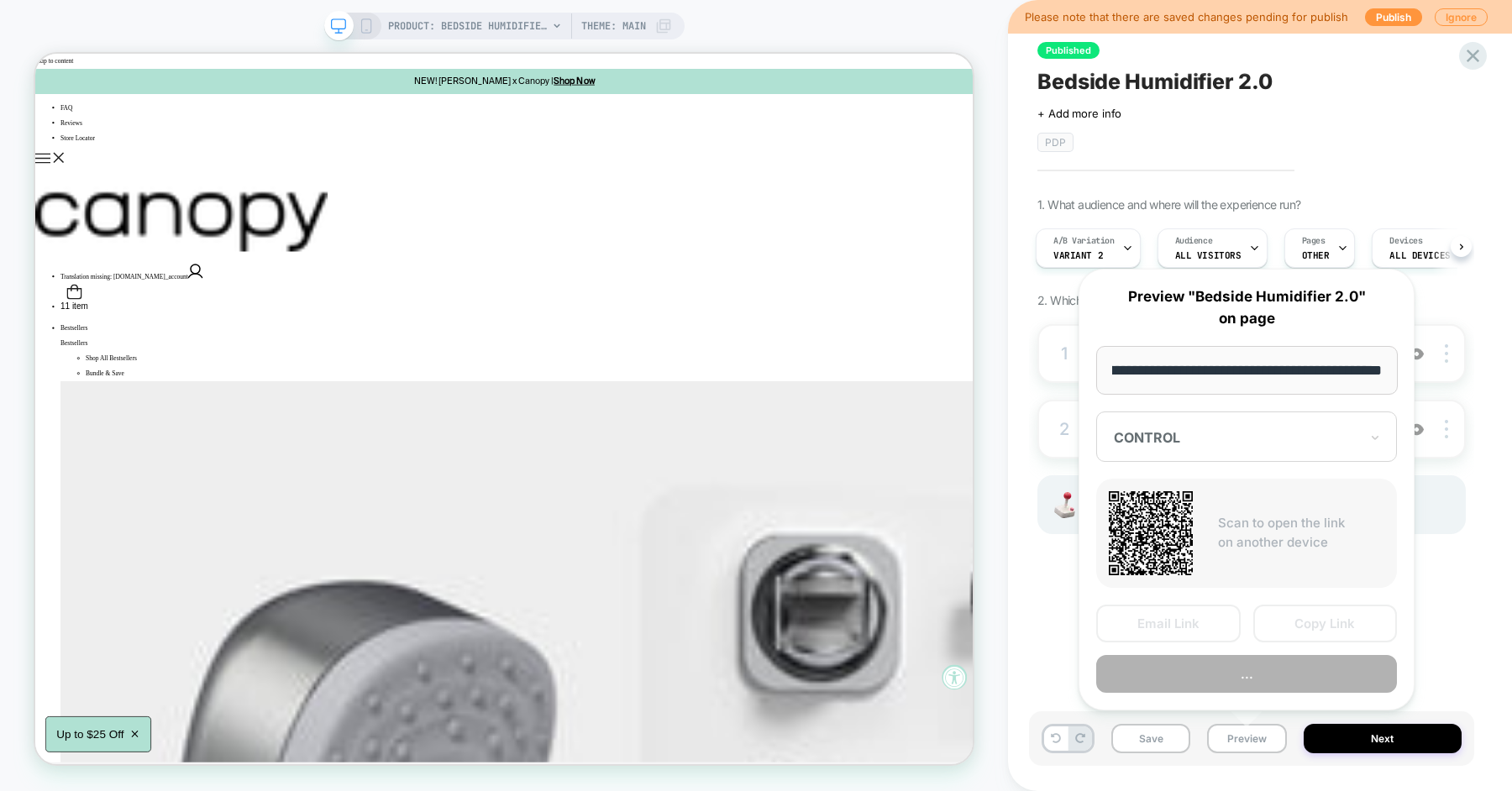
scroll to position [0, 219]
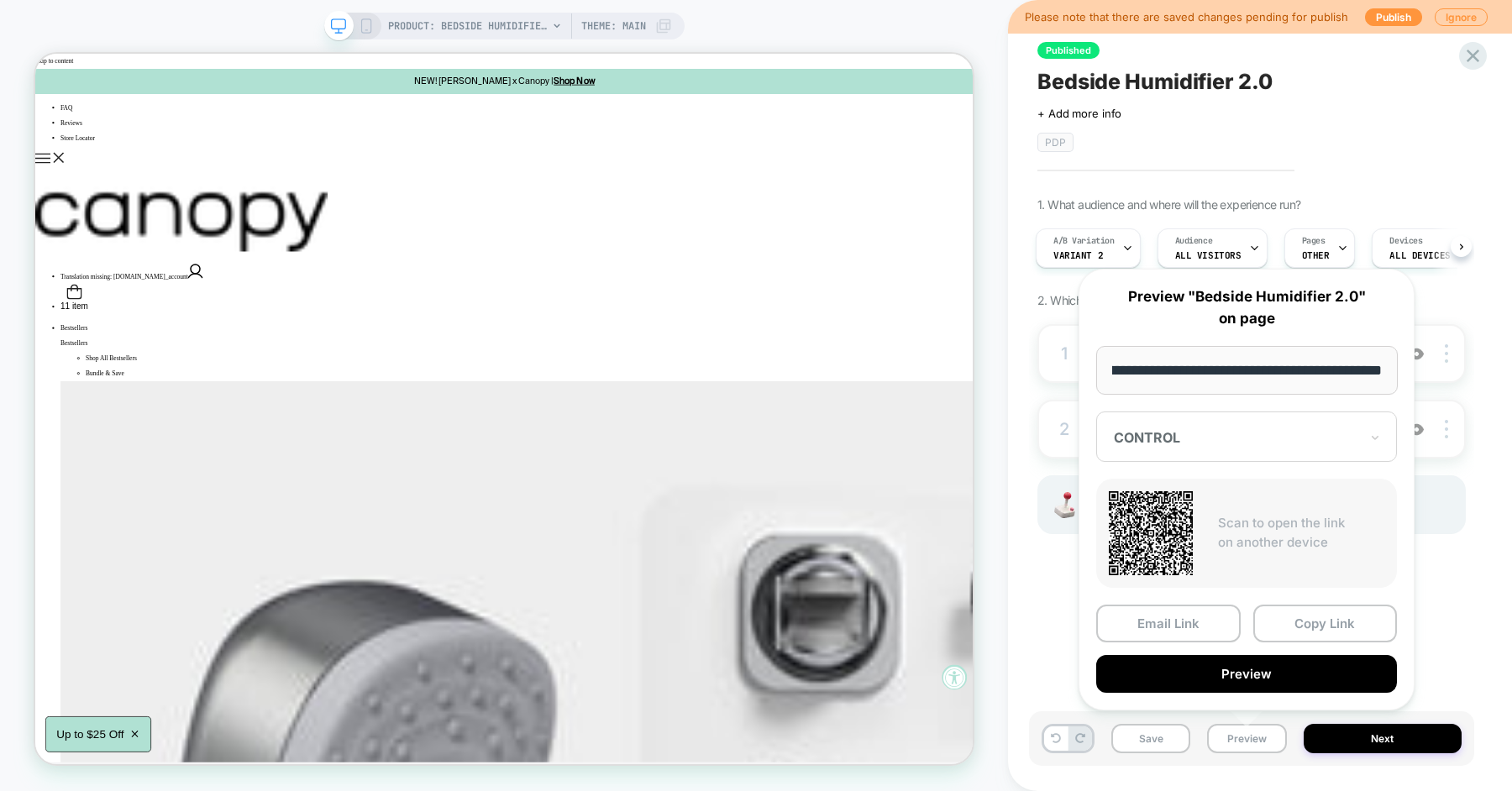
type input "**********"
